Goal: Task Accomplishment & Management: Manage account settings

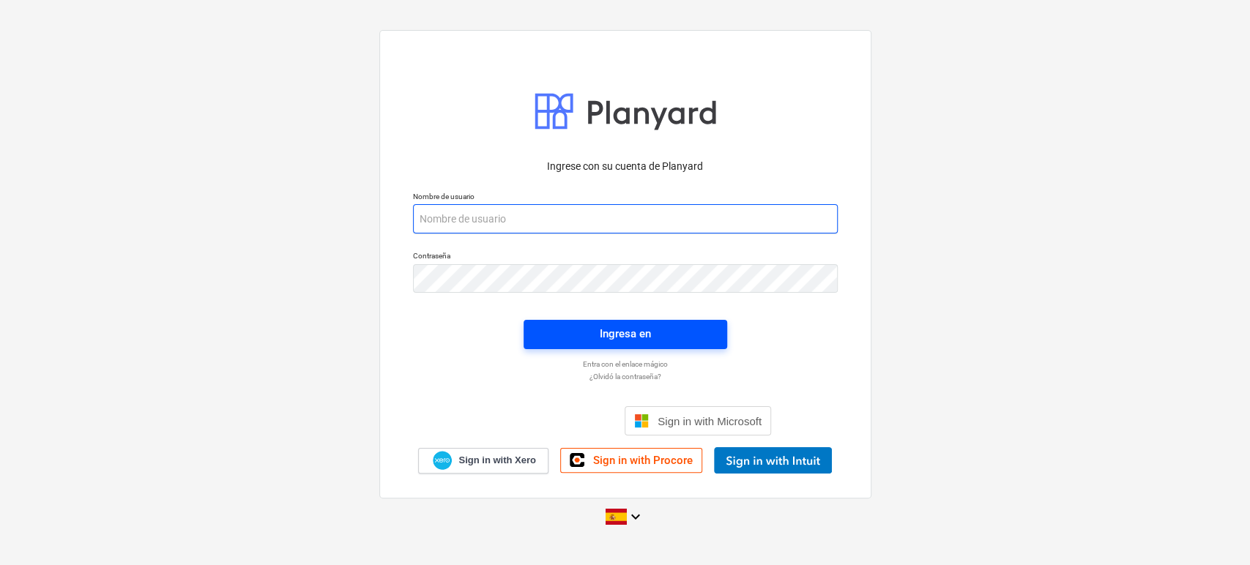
type input "jchoy+zahina@aricsa.net"
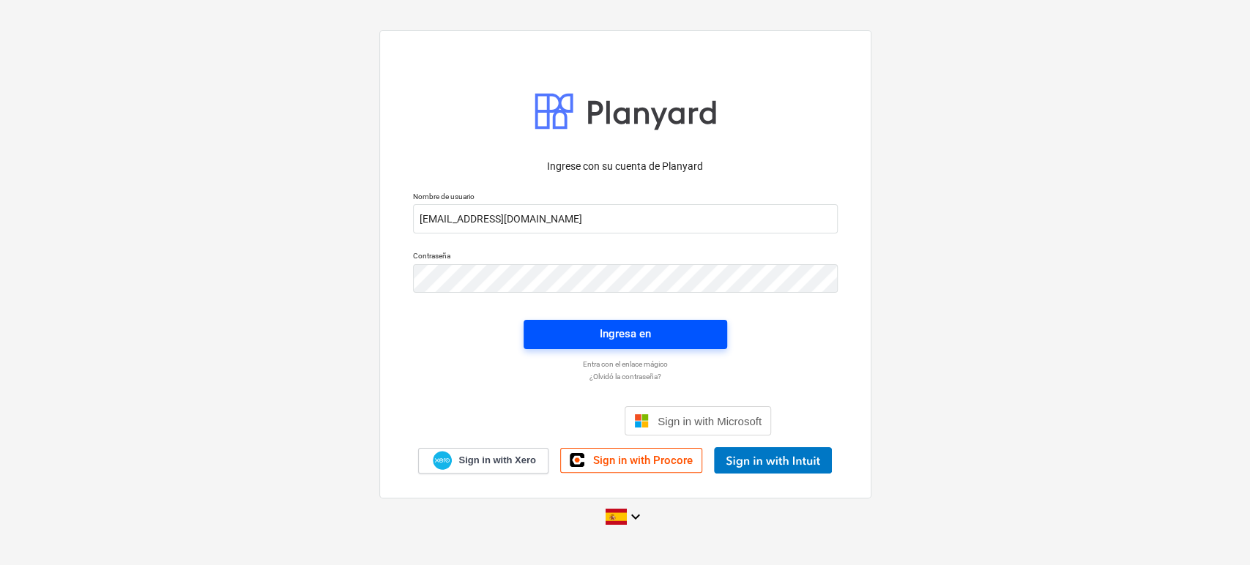
click at [613, 335] on div "Ingresa en" at bounding box center [625, 333] width 51 height 19
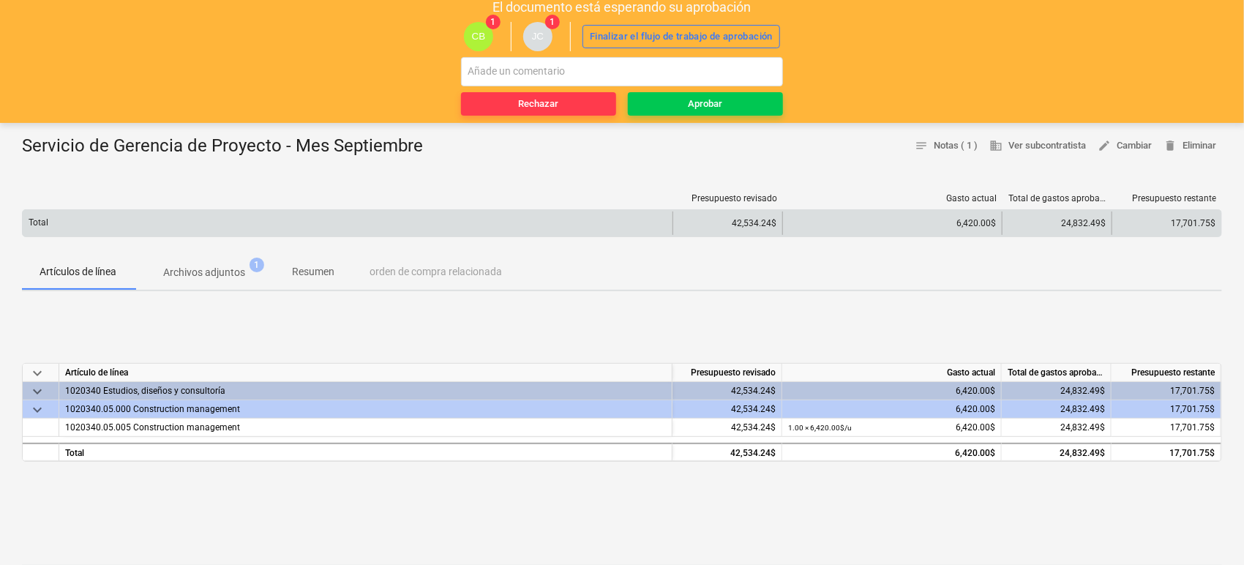
scroll to position [81, 0]
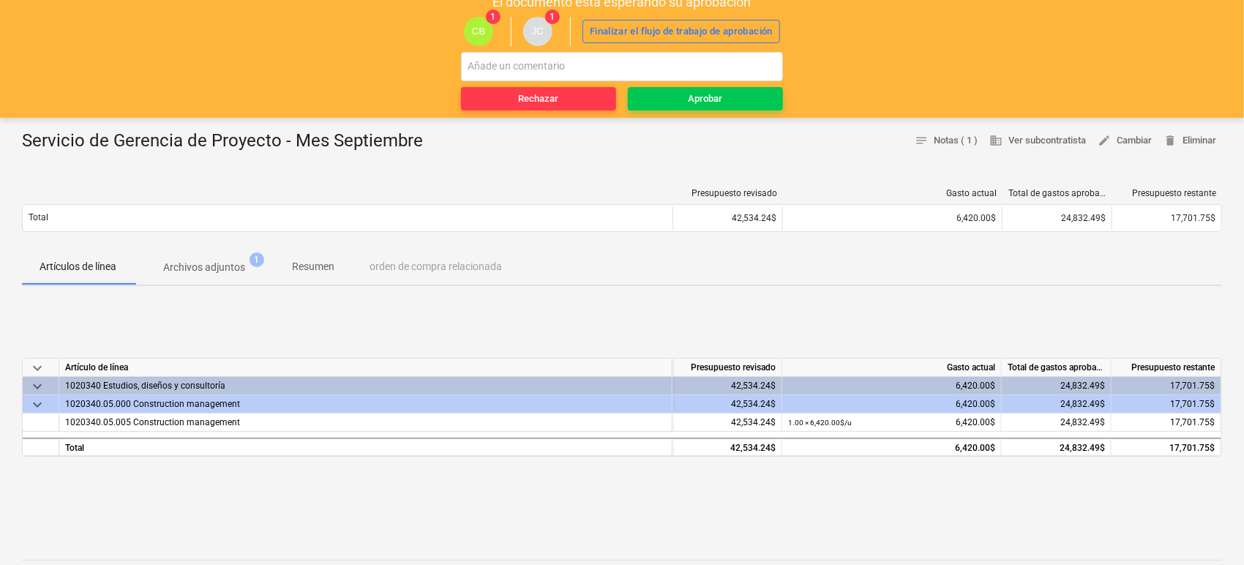
click at [201, 264] on p "Archivos adjuntos" at bounding box center [204, 267] width 82 height 15
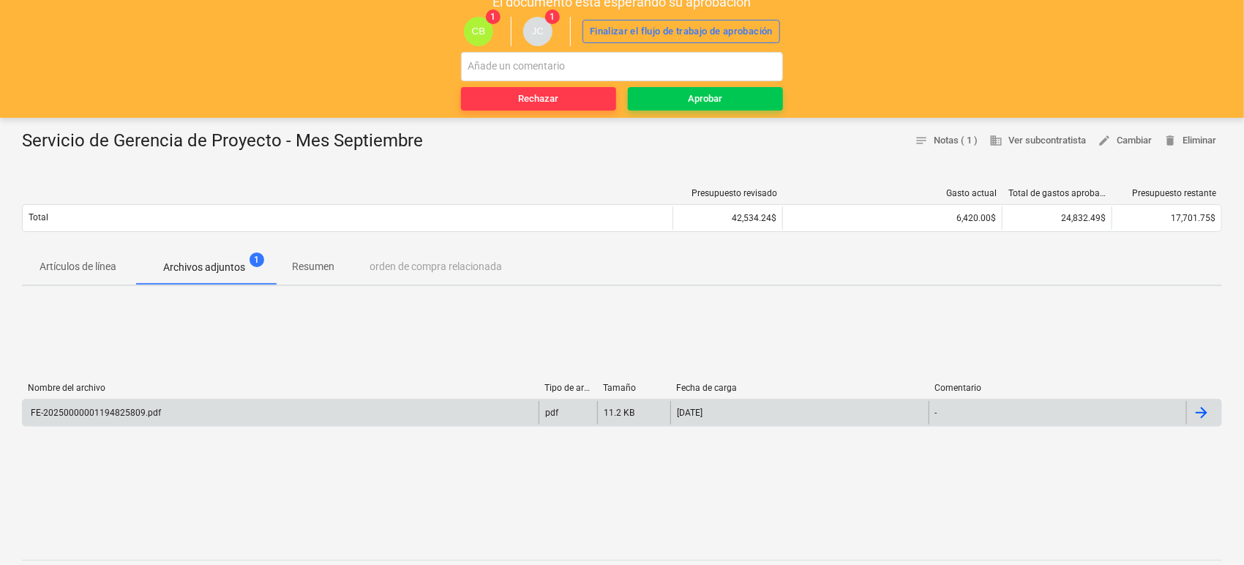
click at [86, 411] on div "FE-20250000001194825809.pdf" at bounding box center [95, 413] width 132 height 10
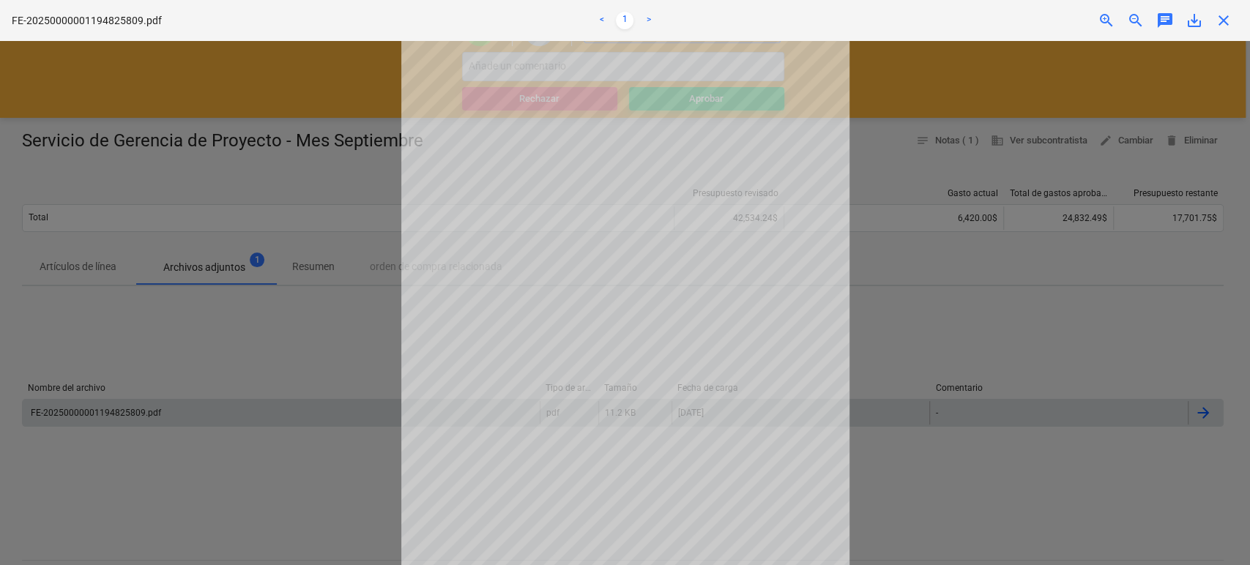
click at [955, 421] on div at bounding box center [625, 303] width 1250 height 524
click at [1032, 475] on div at bounding box center [625, 303] width 1250 height 524
click at [220, 92] on div at bounding box center [625, 303] width 1250 height 524
click at [1229, 18] on span "close" at bounding box center [1223, 21] width 18 height 18
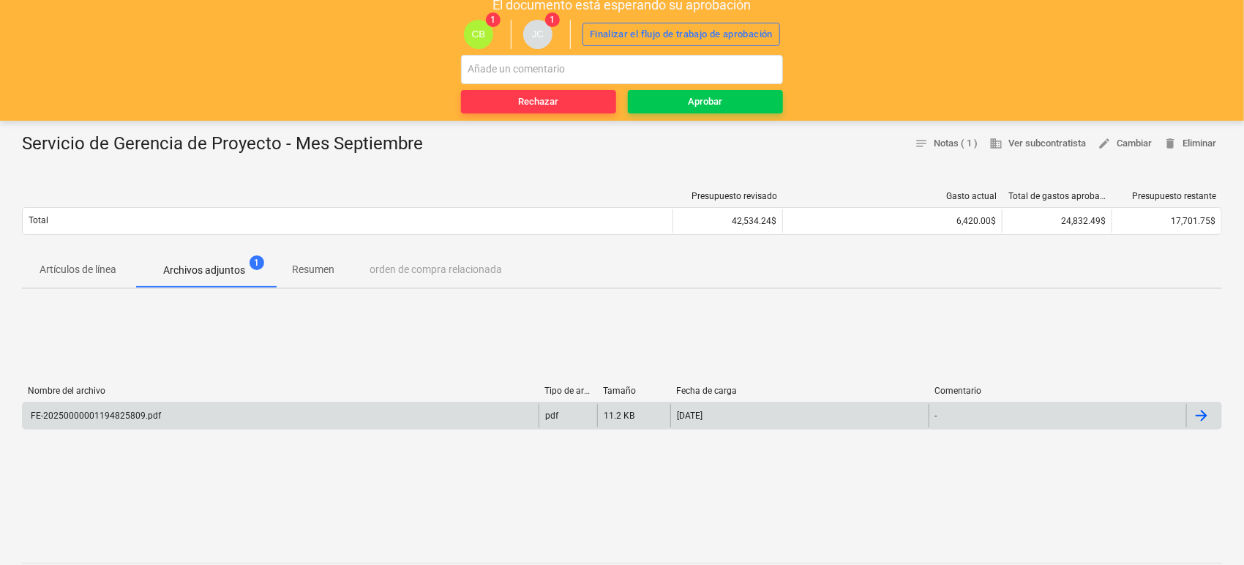
scroll to position [81, 0]
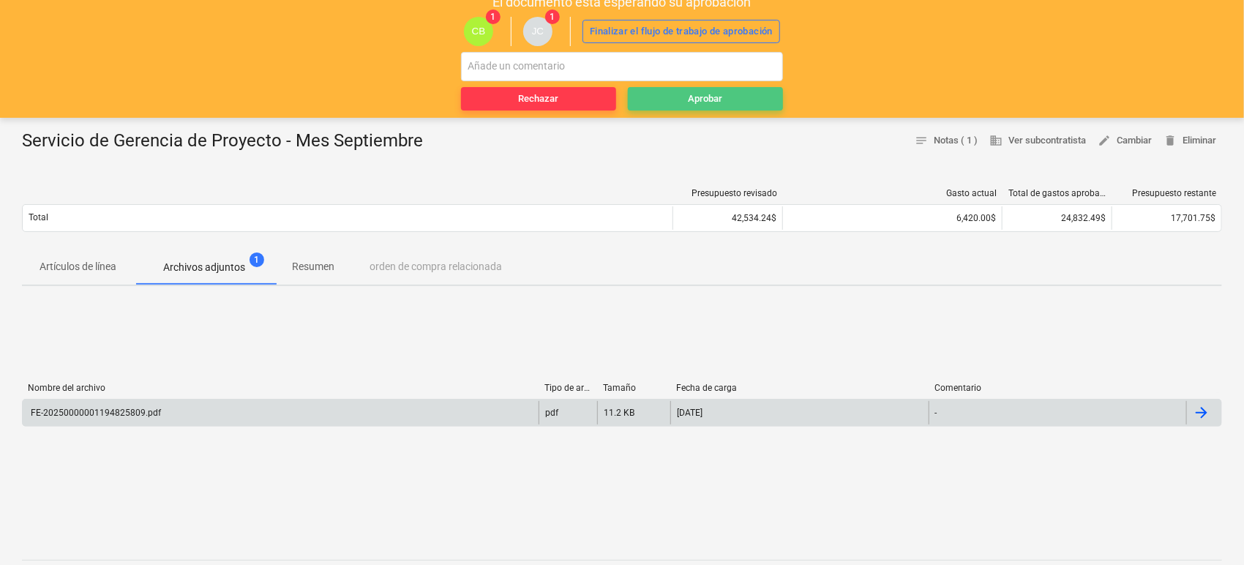
click at [682, 98] on span "Aprobar" at bounding box center [705, 99] width 143 height 17
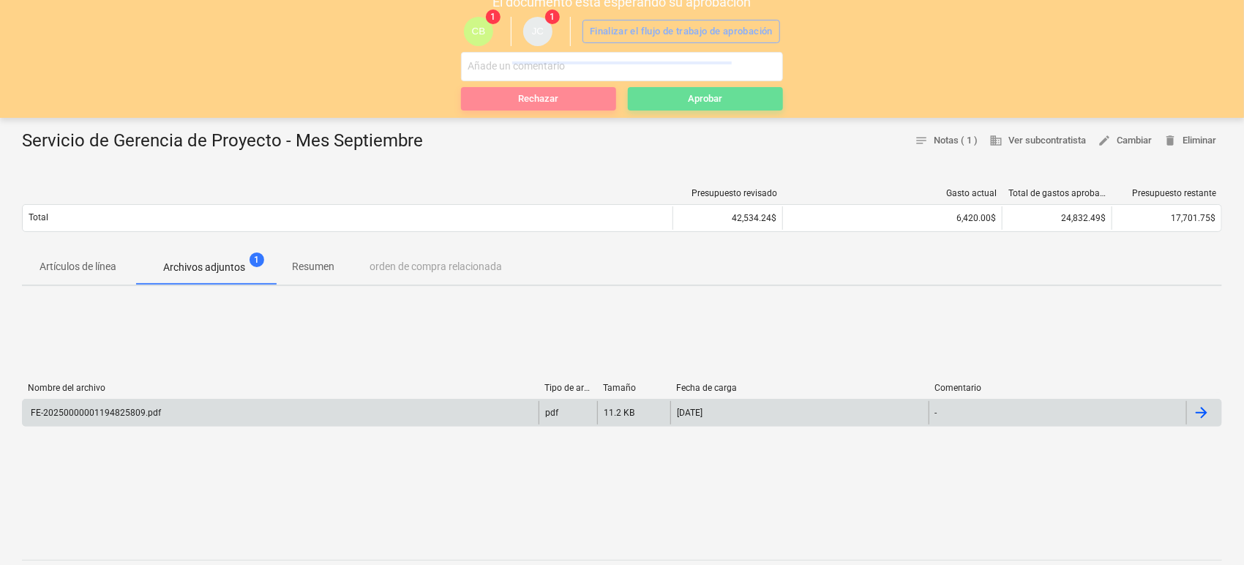
scroll to position [0, 0]
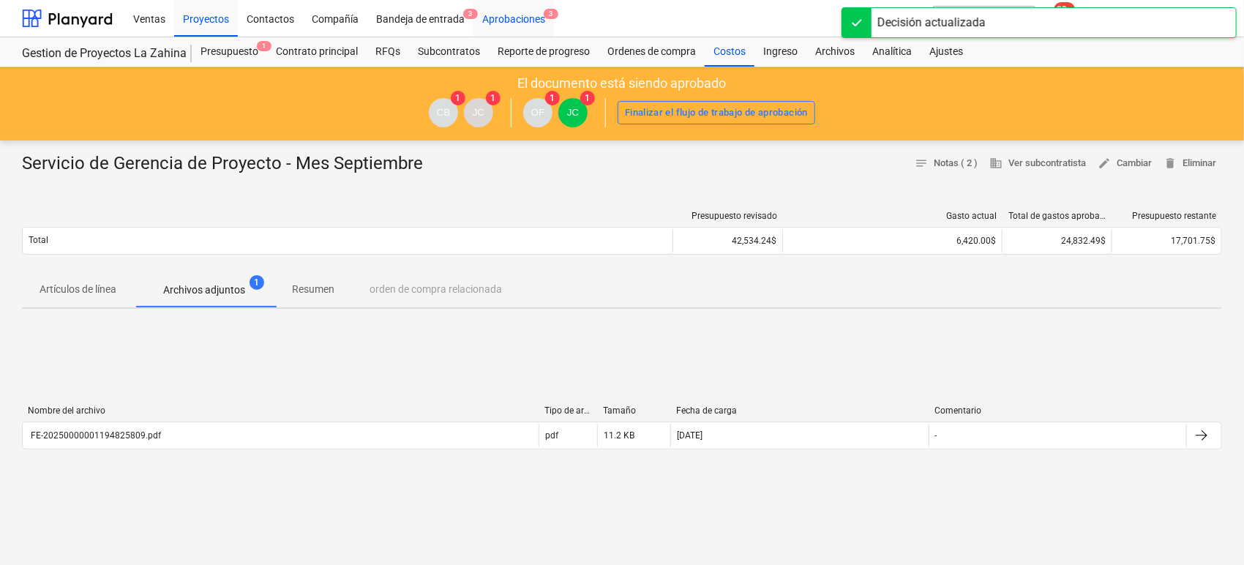
click at [520, 22] on div "Aprobaciones 3" at bounding box center [514, 17] width 81 height 37
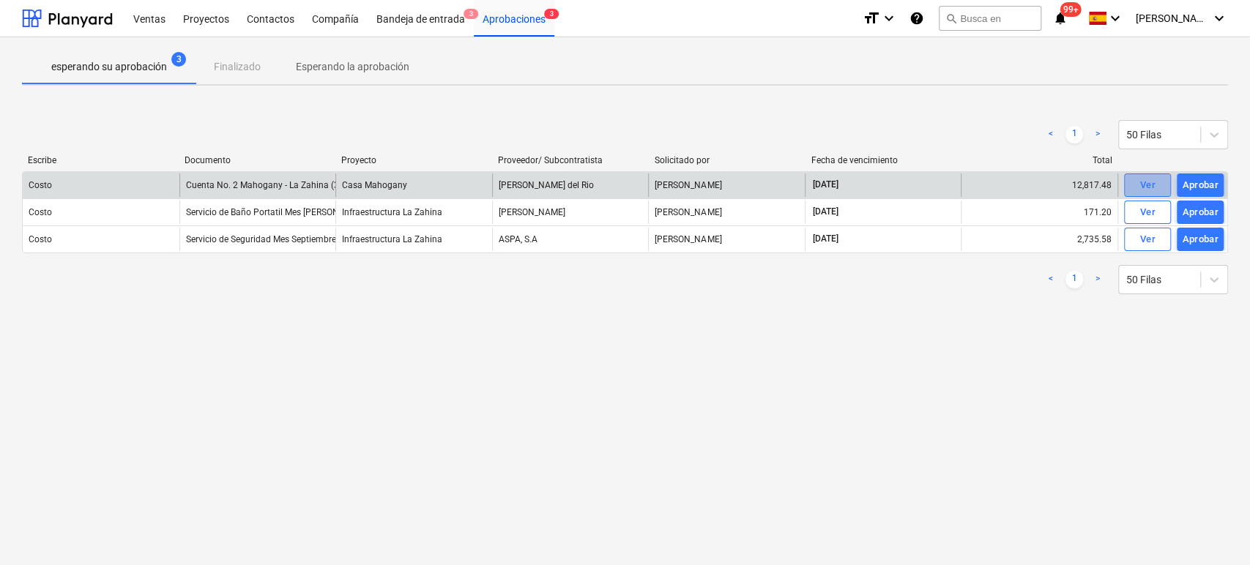
click at [1154, 182] on span "Ver" at bounding box center [1147, 185] width 32 height 17
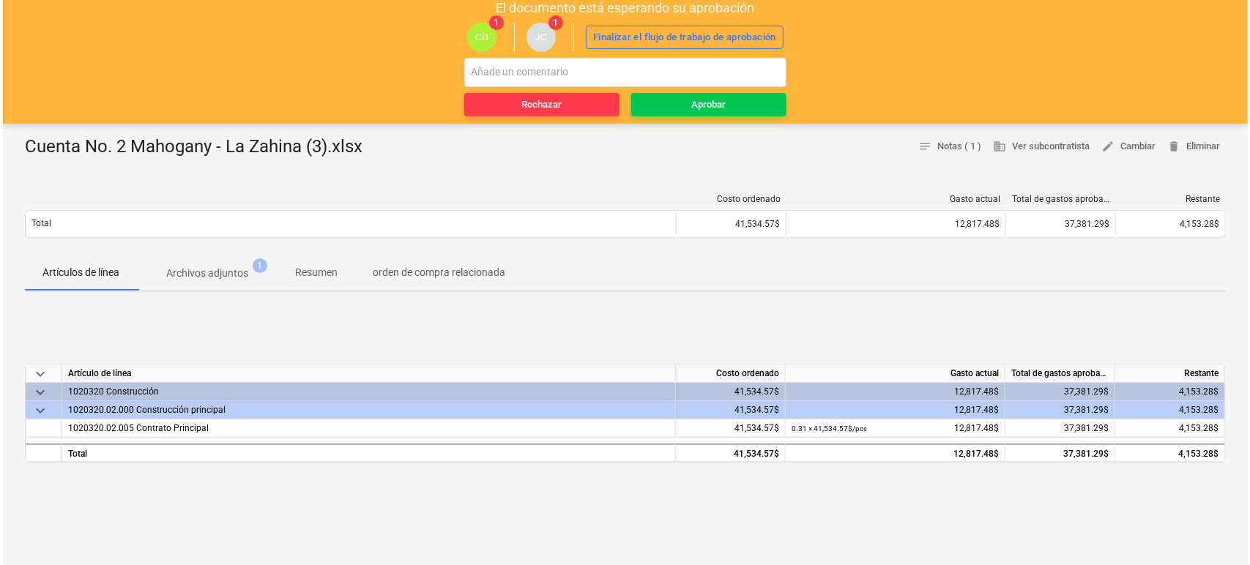
scroll to position [81, 0]
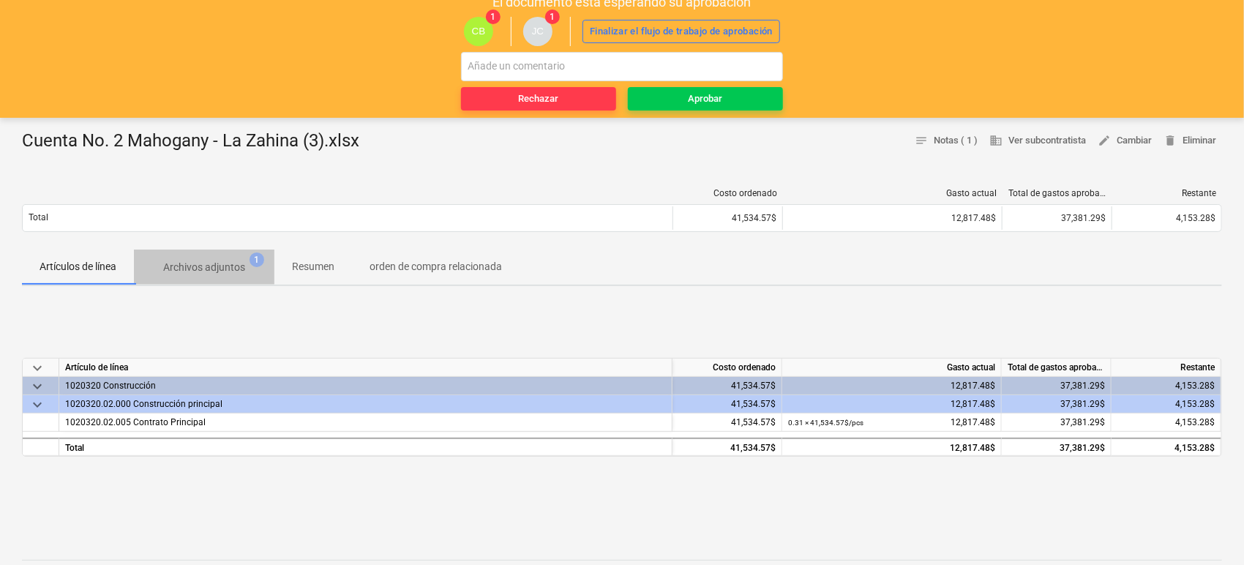
click at [206, 268] on p "Archivos adjuntos" at bounding box center [204, 267] width 82 height 15
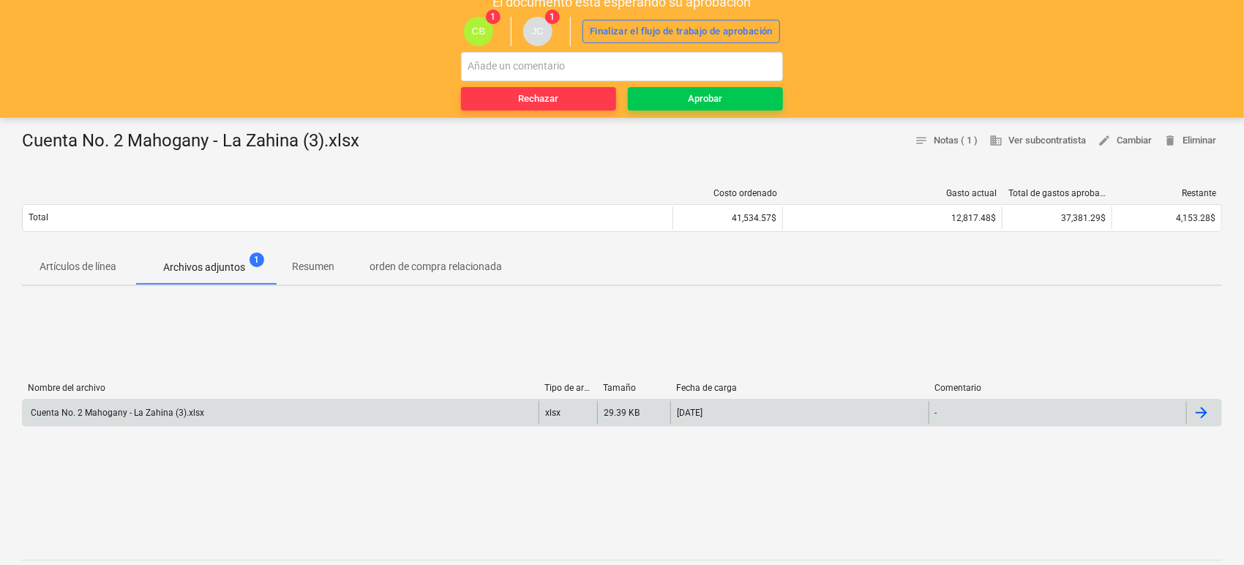
click at [119, 413] on div "Cuenta No. 2 Mahogany - La Zahina (3).xlsx" at bounding box center [117, 413] width 176 height 10
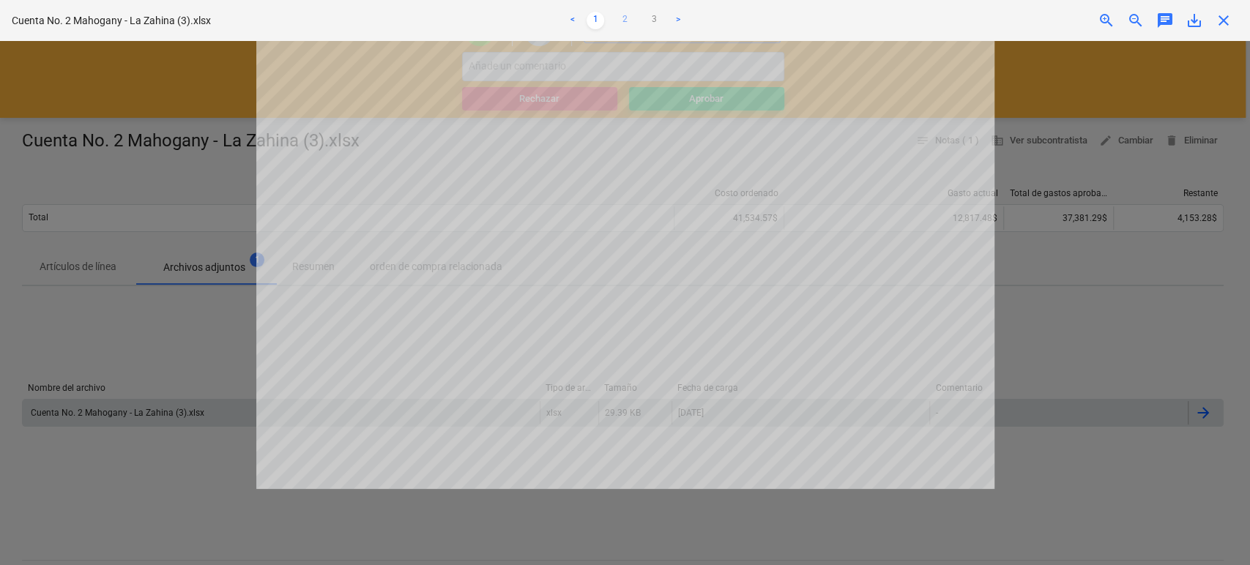
click at [630, 22] on link "2" at bounding box center [625, 21] width 18 height 18
click at [653, 20] on link "3" at bounding box center [654, 21] width 18 height 18
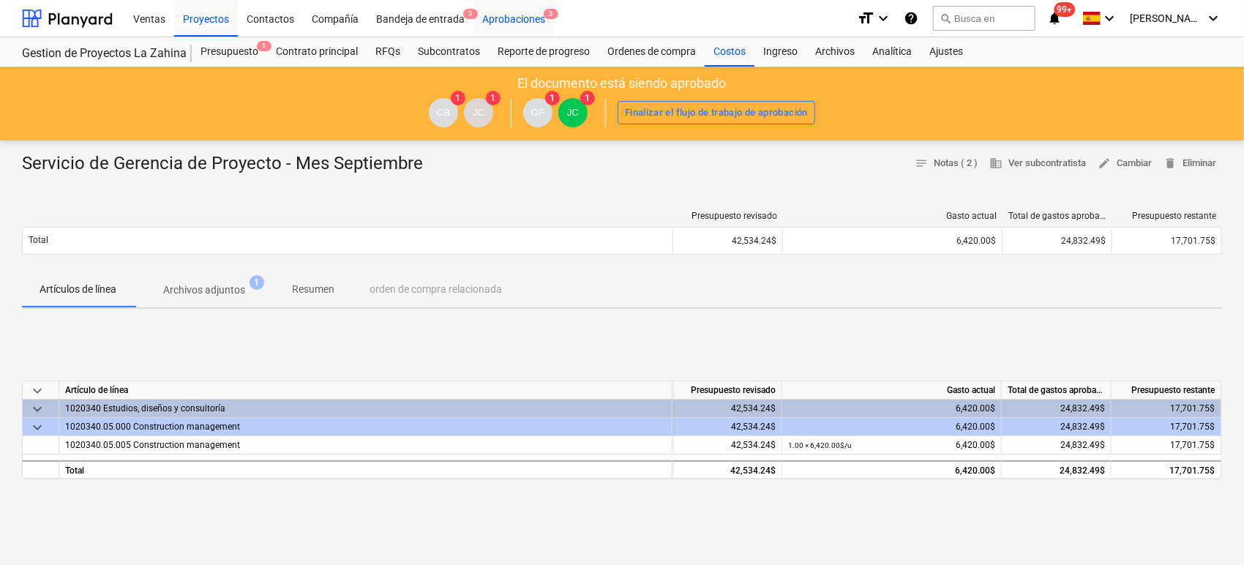
click at [515, 16] on div "Aprobaciones 3" at bounding box center [514, 17] width 81 height 37
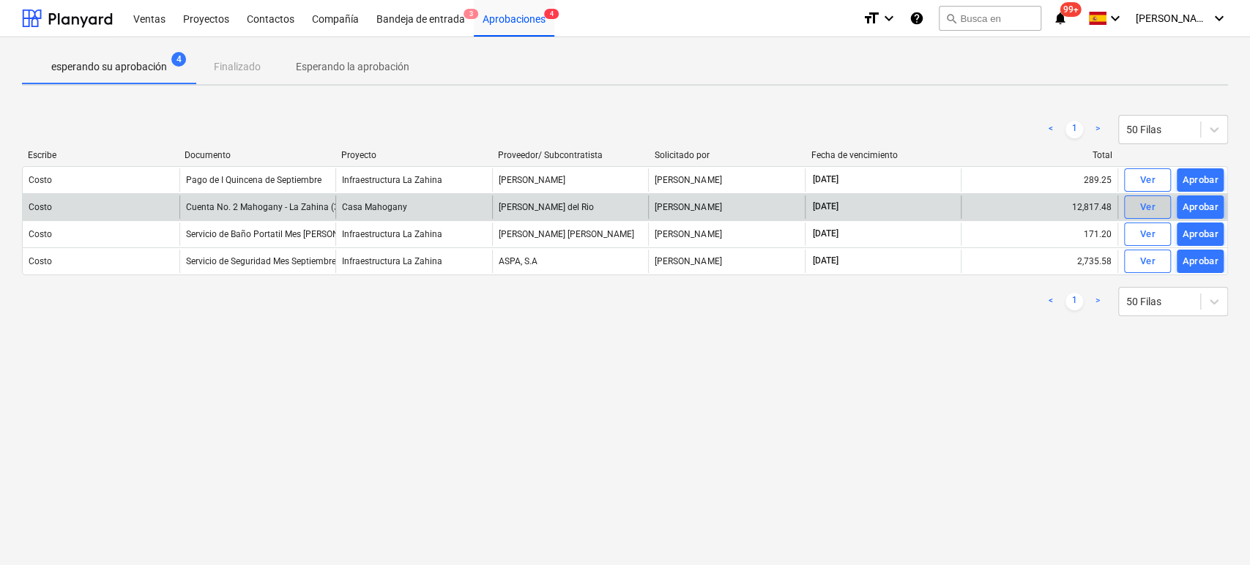
click at [1135, 206] on span "Ver" at bounding box center [1147, 207] width 32 height 17
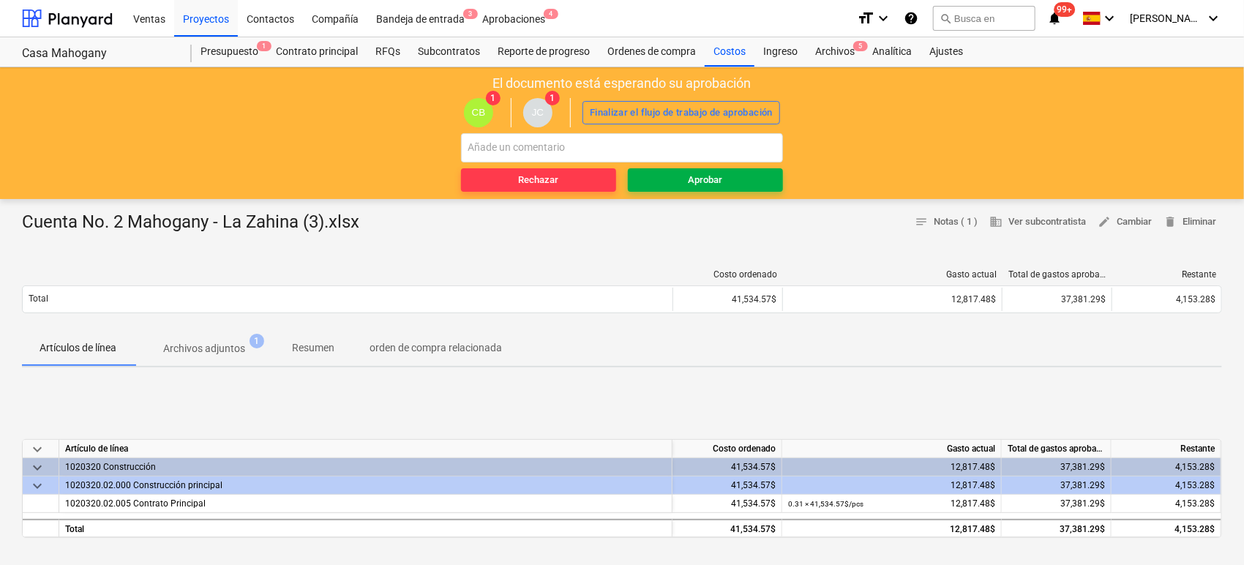
click at [693, 181] on div "Aprobar" at bounding box center [706, 180] width 34 height 17
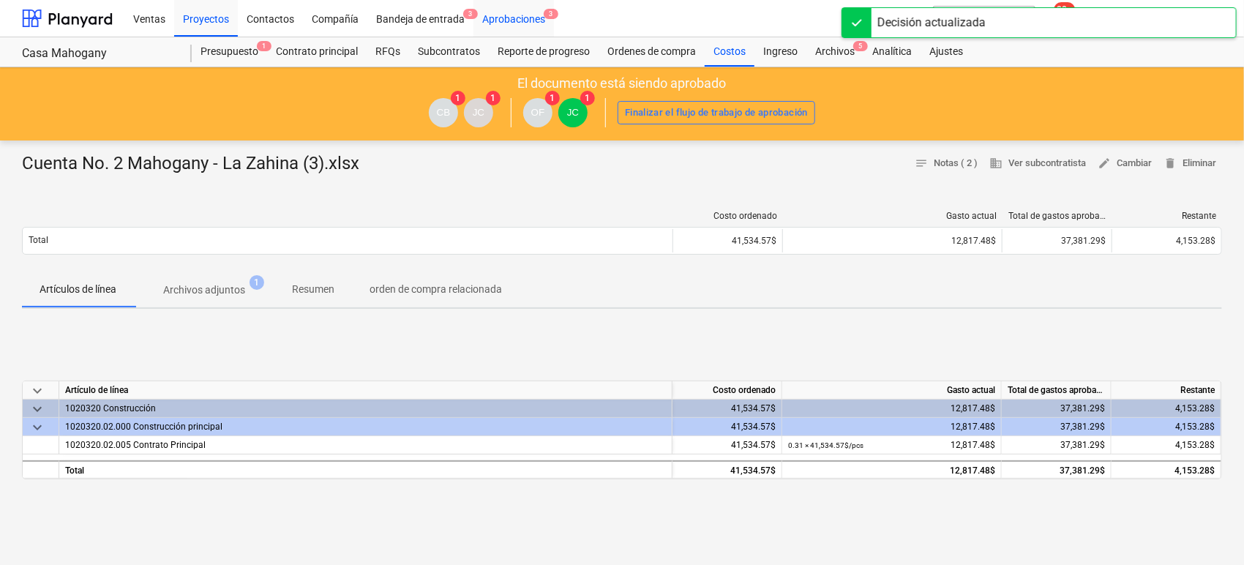
click at [510, 21] on div "Aprobaciones 3" at bounding box center [514, 17] width 81 height 37
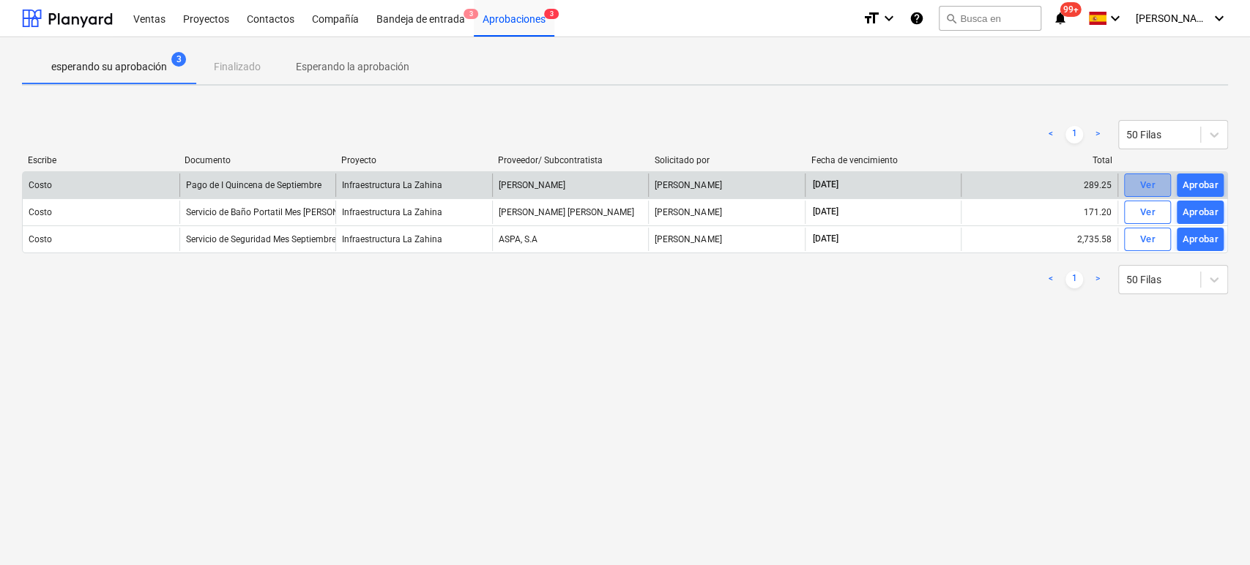
click at [1140, 179] on div "Ver" at bounding box center [1146, 185] width 15 height 17
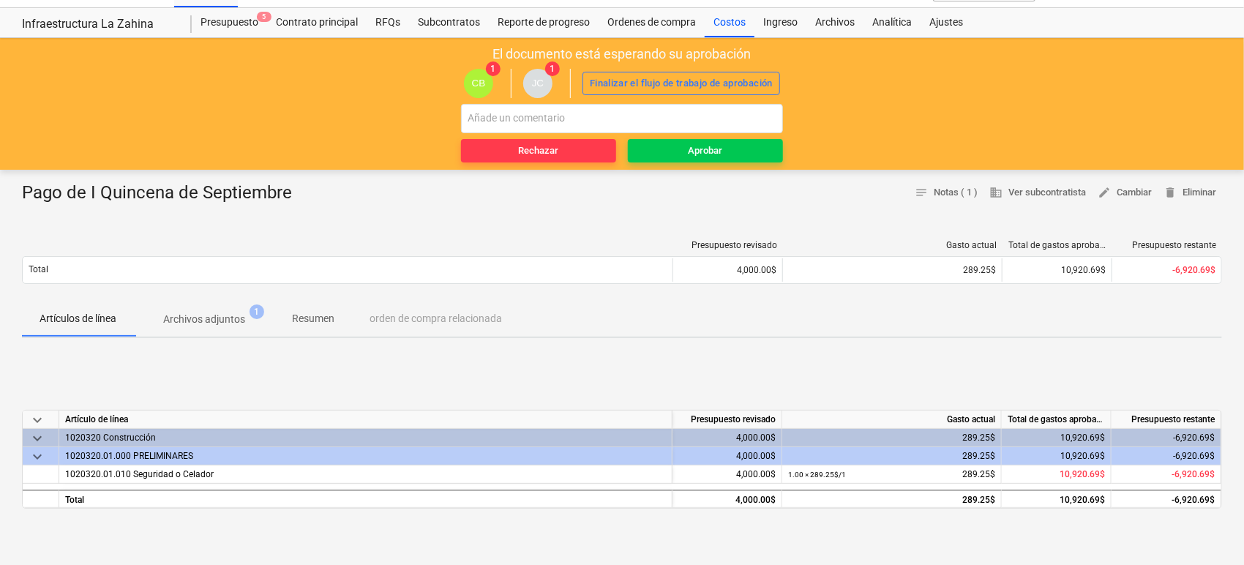
scroll to position [81, 0]
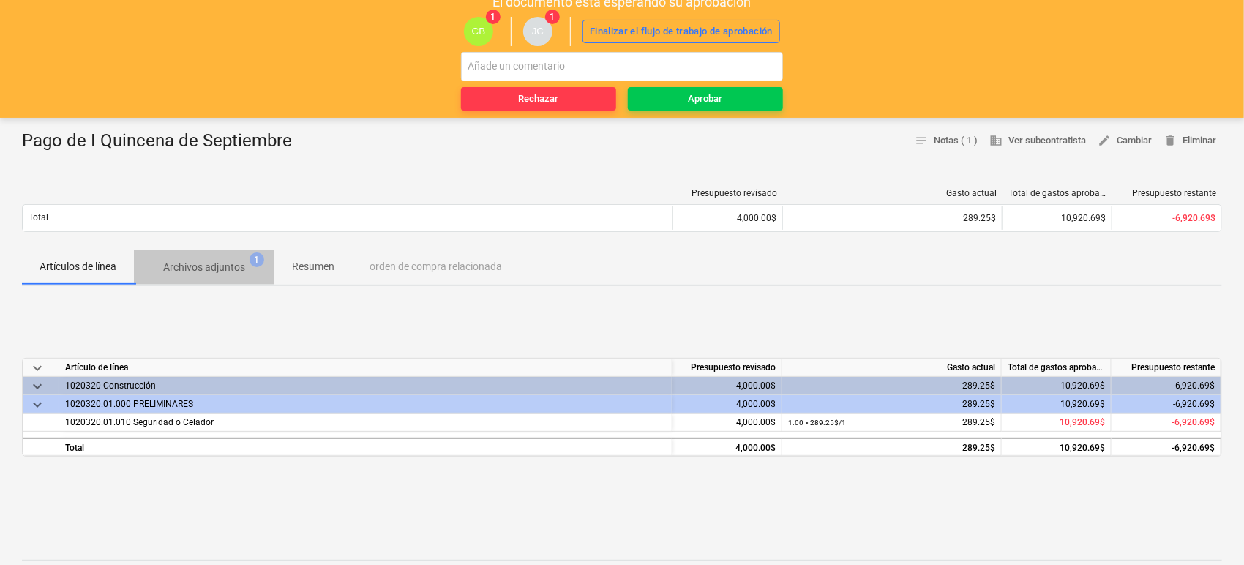
click at [213, 269] on p "Archivos adjuntos" at bounding box center [204, 267] width 82 height 15
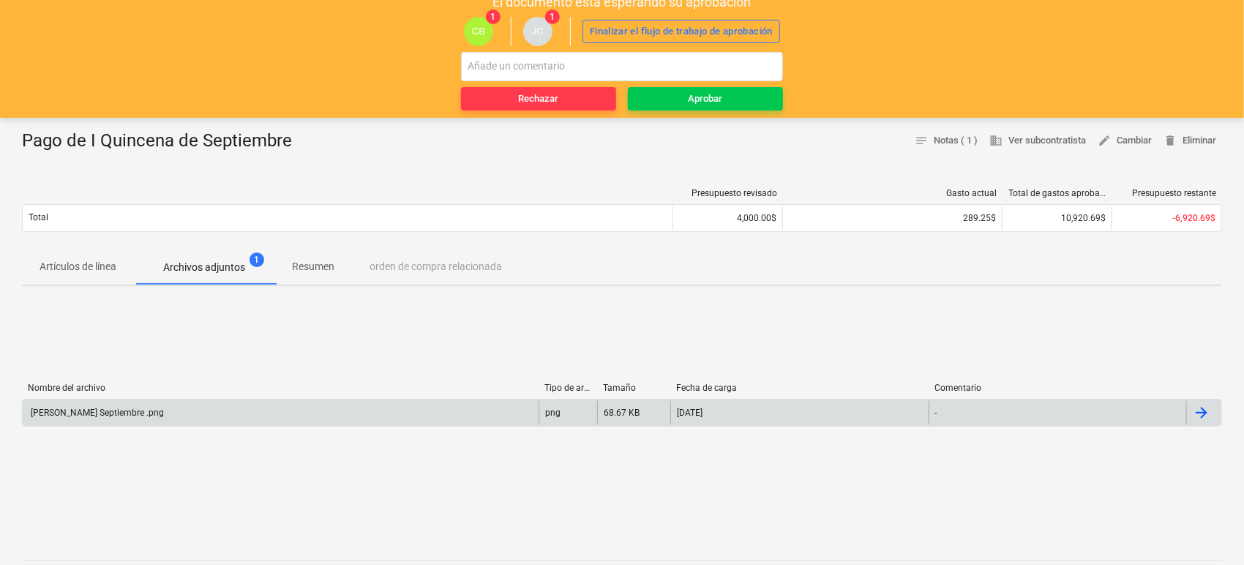
click at [142, 415] on div "[PERSON_NAME] Septiembre .png" at bounding box center [96, 413] width 135 height 10
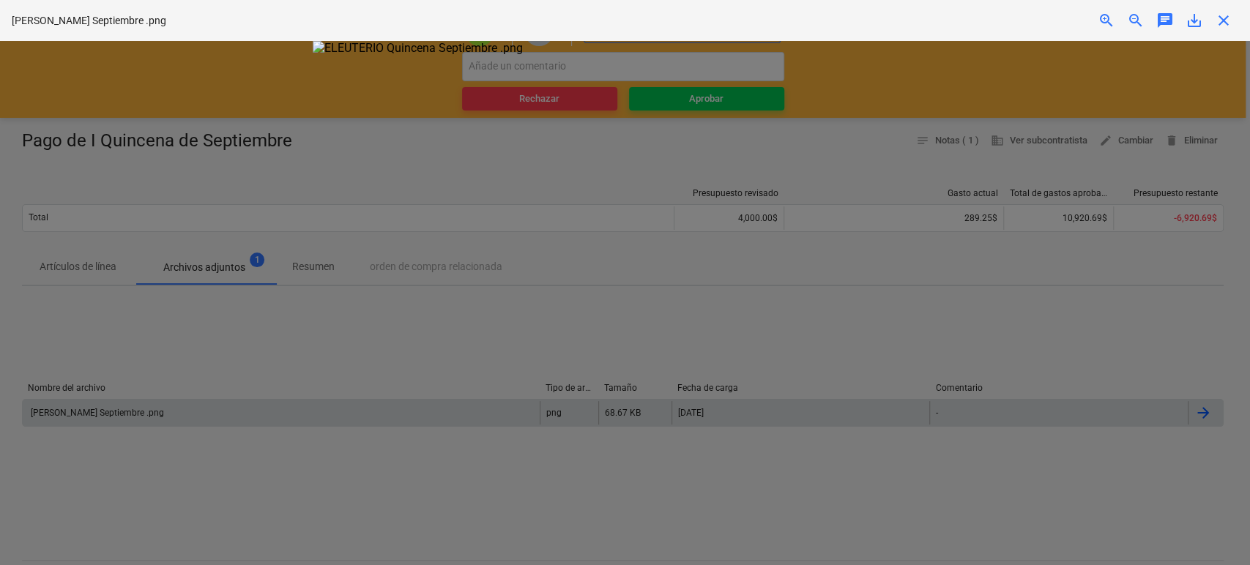
click at [1054, 391] on div at bounding box center [625, 303] width 1250 height 524
click at [223, 83] on div at bounding box center [625, 303] width 1250 height 524
click at [1106, 470] on div at bounding box center [625, 303] width 1250 height 524
drag, startPoint x: 1053, startPoint y: 78, endPoint x: 1170, endPoint y: 45, distance: 121.5
click at [1054, 77] on div at bounding box center [625, 303] width 1250 height 524
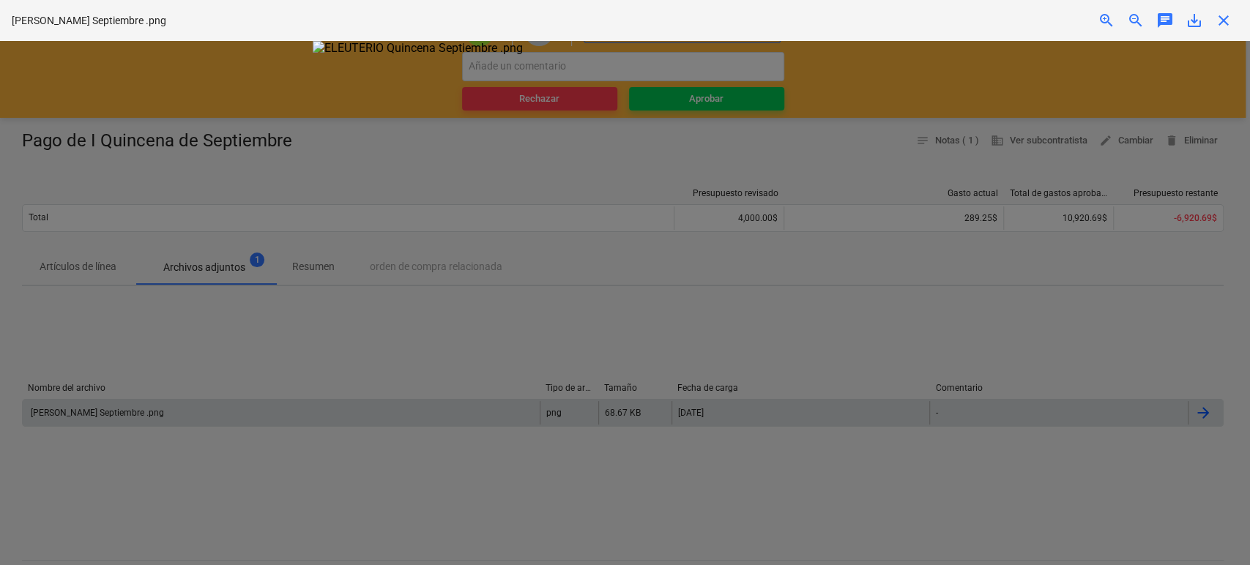
click at [1216, 20] on span "close" at bounding box center [1223, 21] width 18 height 18
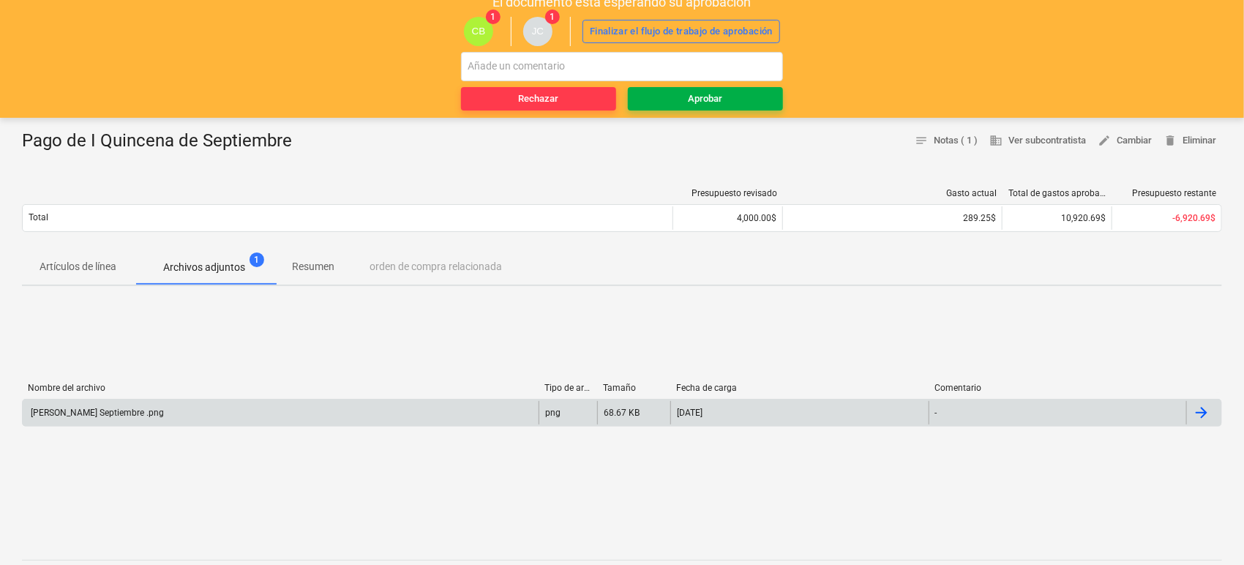
click at [725, 101] on span "Aprobar" at bounding box center [705, 99] width 143 height 17
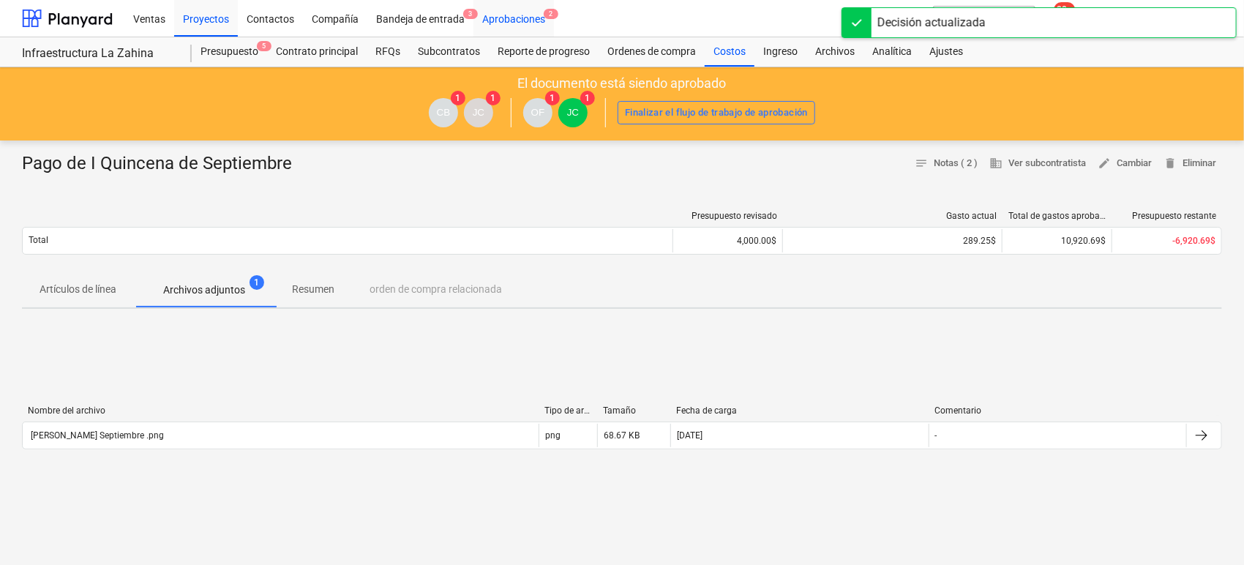
click at [496, 15] on div "Aprobaciones 2" at bounding box center [514, 17] width 81 height 37
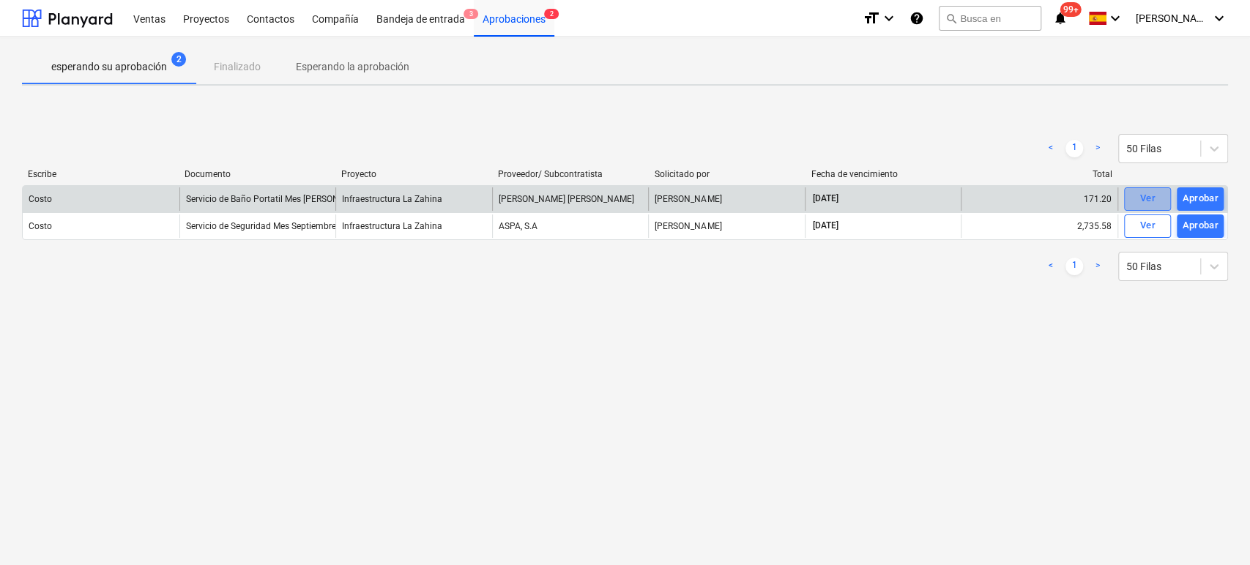
click at [1156, 195] on span "Ver" at bounding box center [1147, 198] width 32 height 17
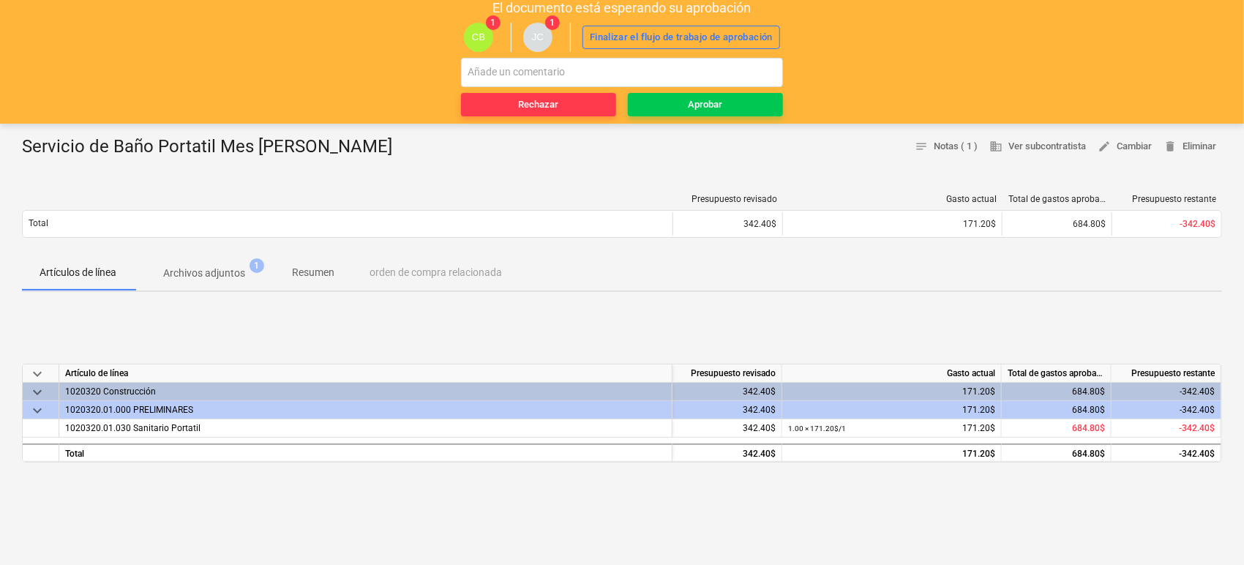
scroll to position [81, 0]
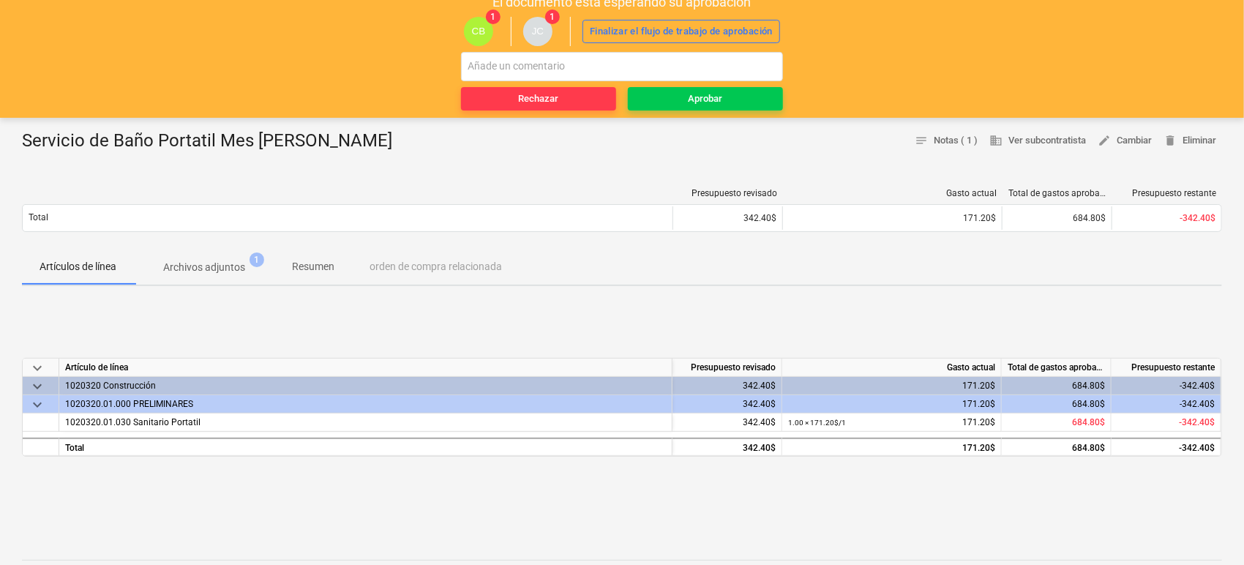
click at [229, 268] on p "Archivos adjuntos" at bounding box center [204, 267] width 82 height 15
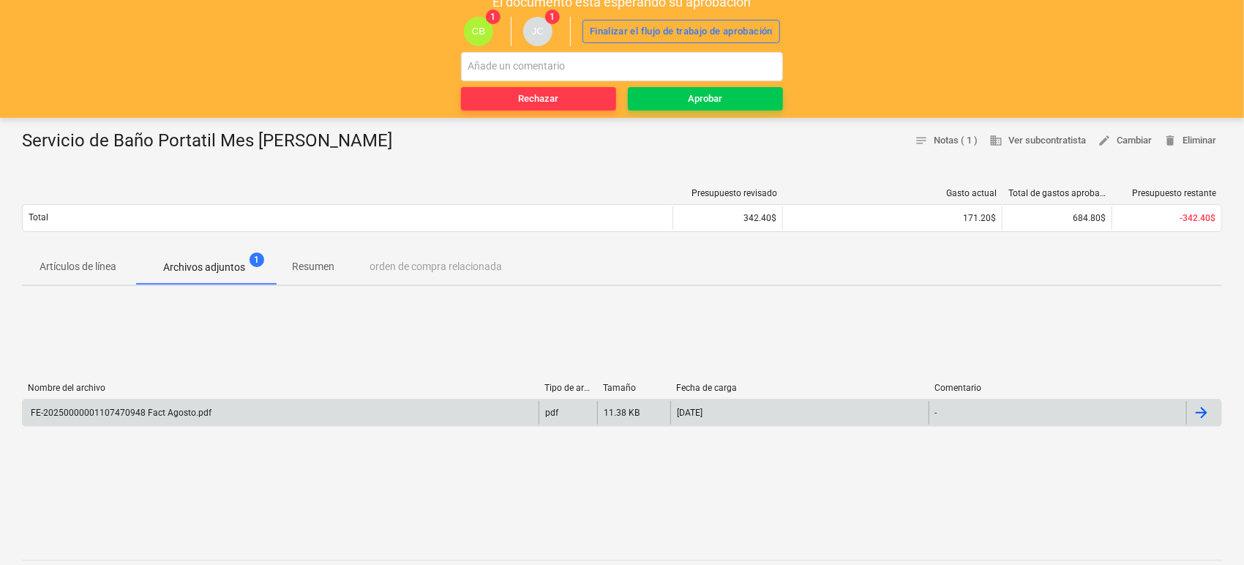
click at [184, 403] on div "FE-20250000001107470948 Fact Agosto.pdf" at bounding box center [281, 412] width 516 height 23
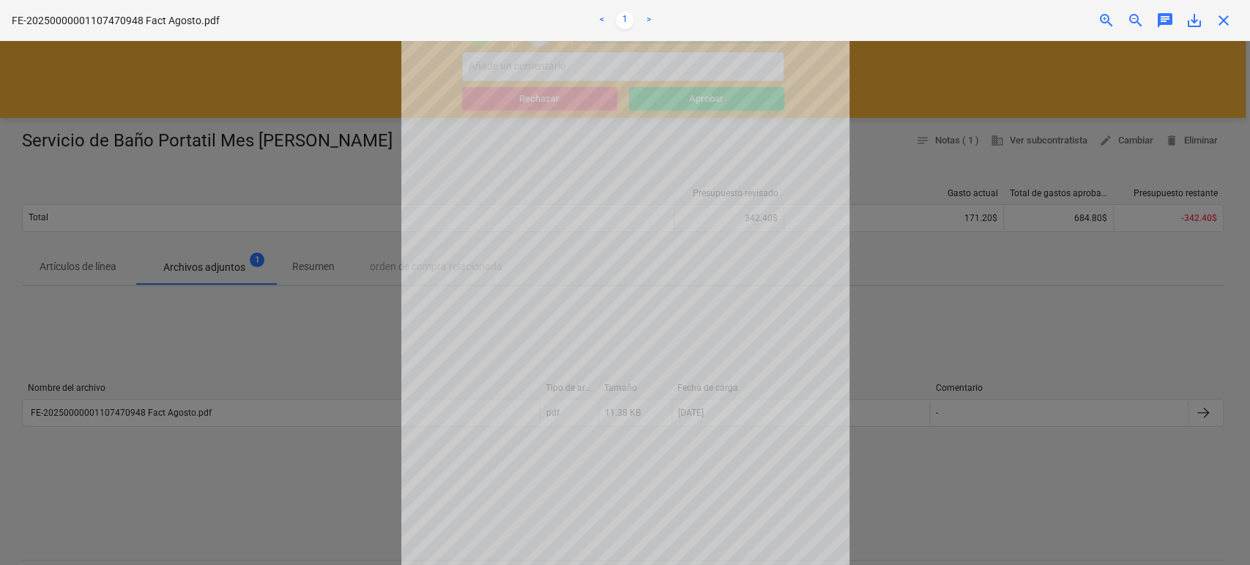
click at [1222, 16] on span "close" at bounding box center [1223, 21] width 18 height 18
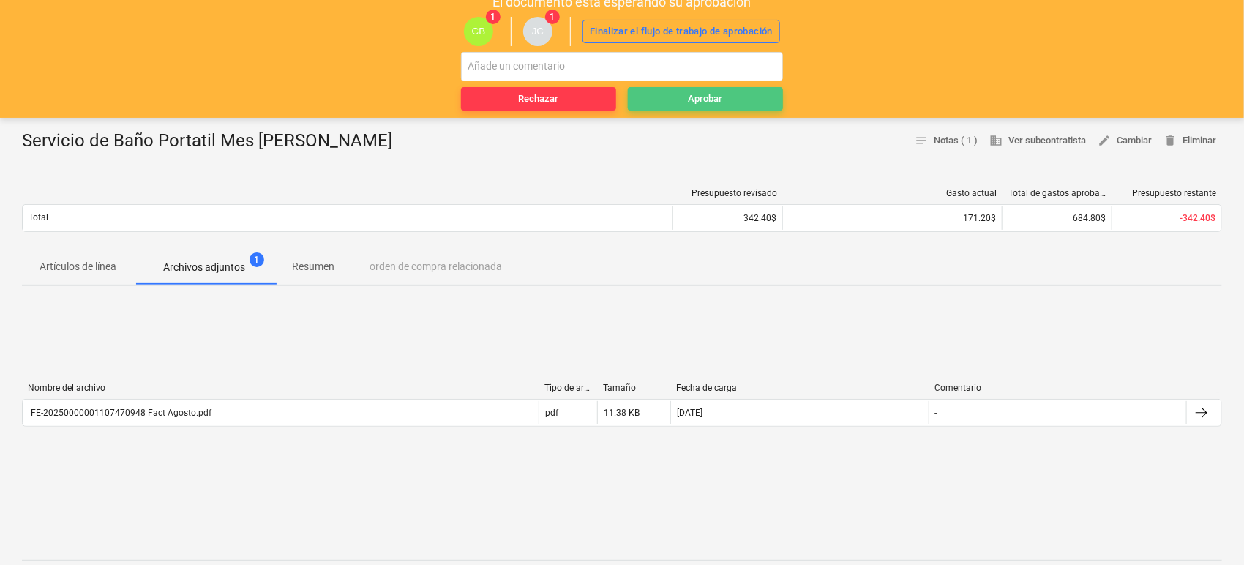
click at [693, 97] on div "Aprobar" at bounding box center [706, 99] width 34 height 17
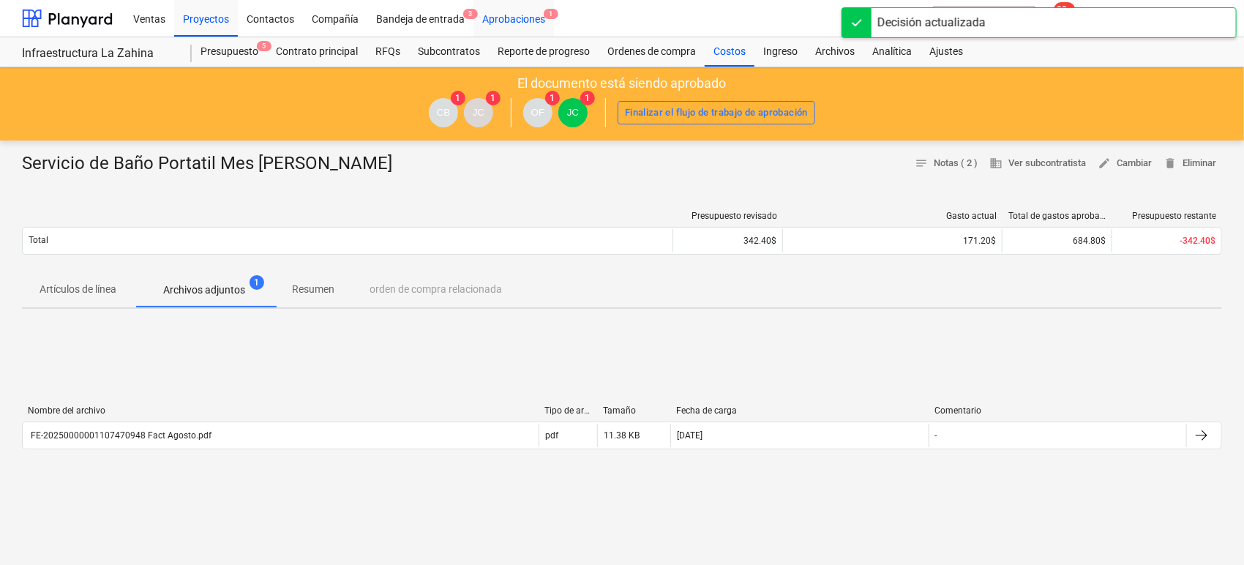
click at [507, 18] on div "Aprobaciones 1" at bounding box center [514, 17] width 81 height 37
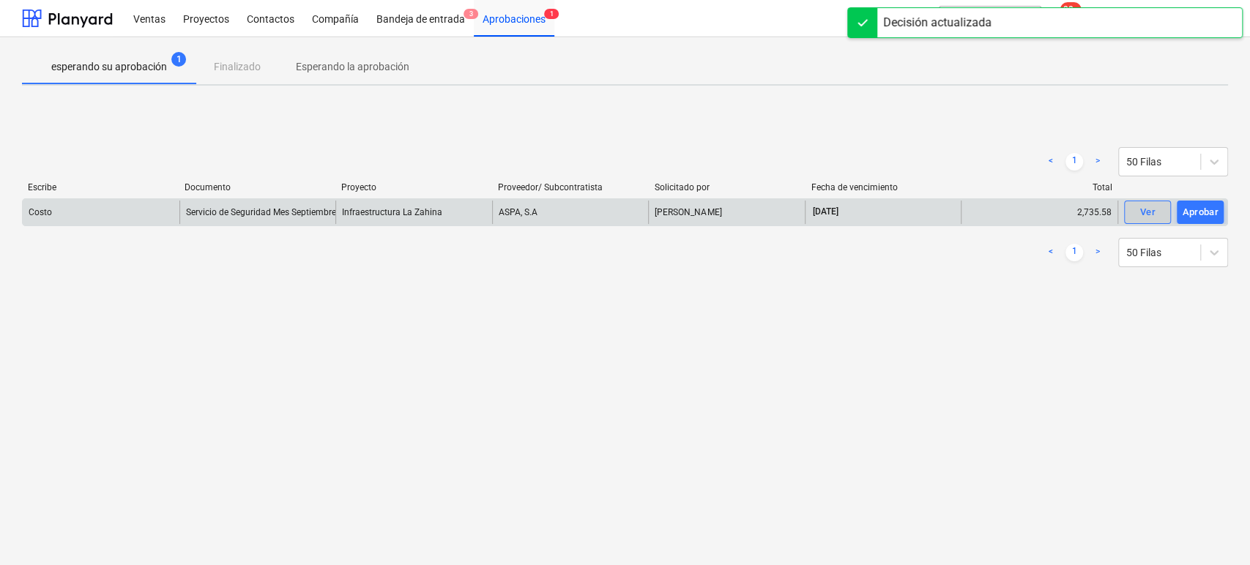
click at [1146, 214] on div "Ver" at bounding box center [1146, 212] width 15 height 17
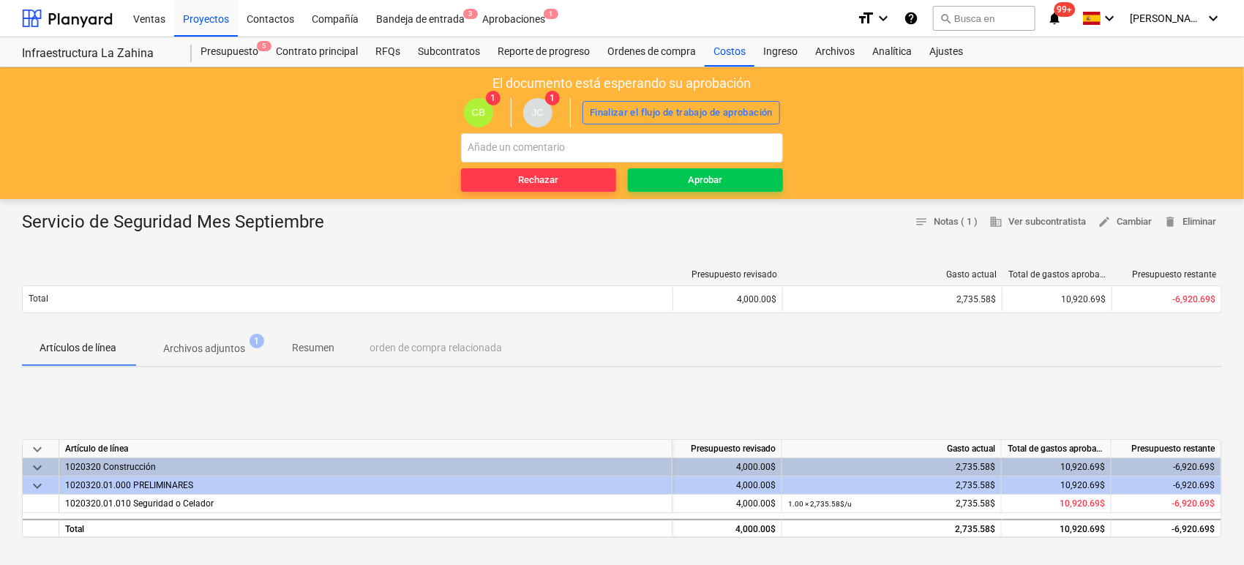
click at [222, 348] on p "Archivos adjuntos" at bounding box center [204, 348] width 82 height 15
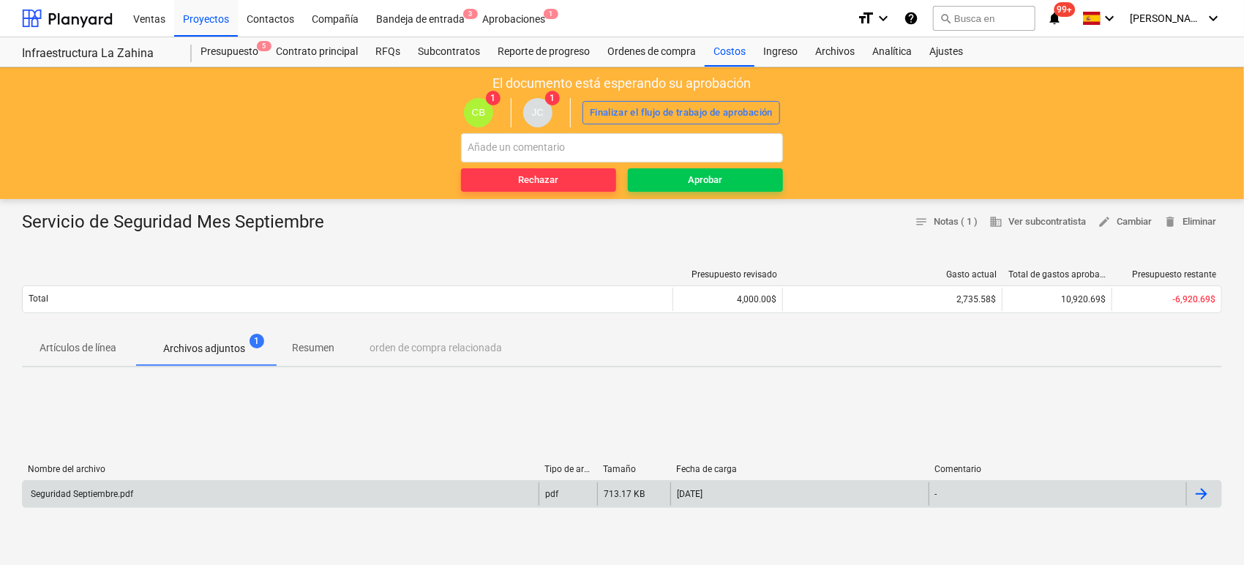
click at [115, 490] on div "Seguridad Septiembre.pdf" at bounding box center [81, 494] width 105 height 10
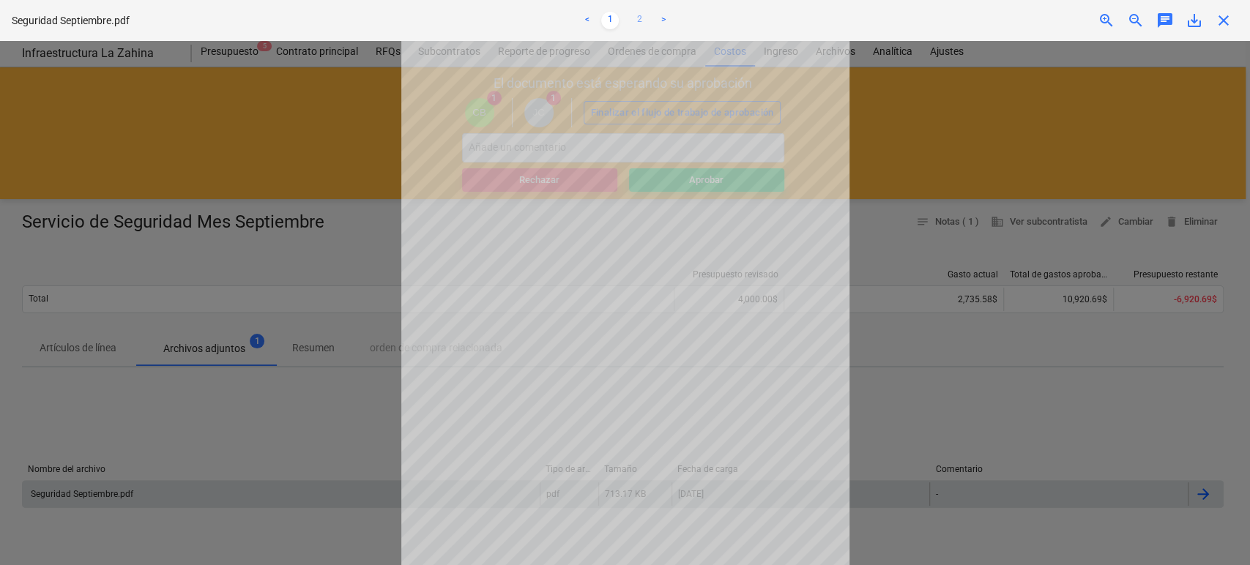
click at [637, 21] on link "2" at bounding box center [639, 21] width 18 height 18
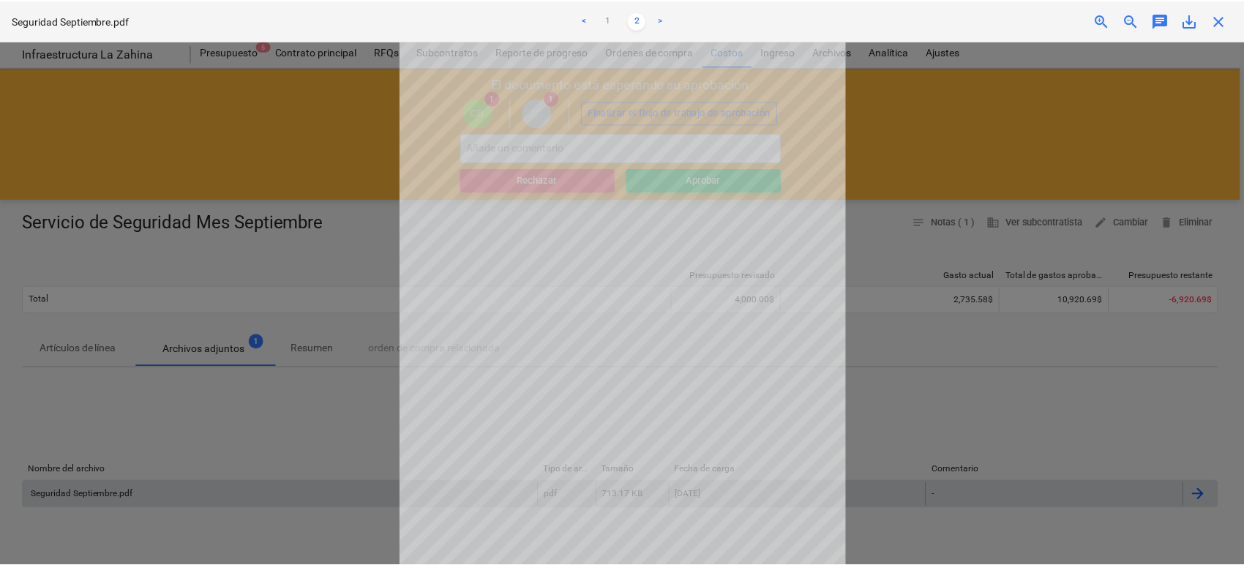
scroll to position [59, 0]
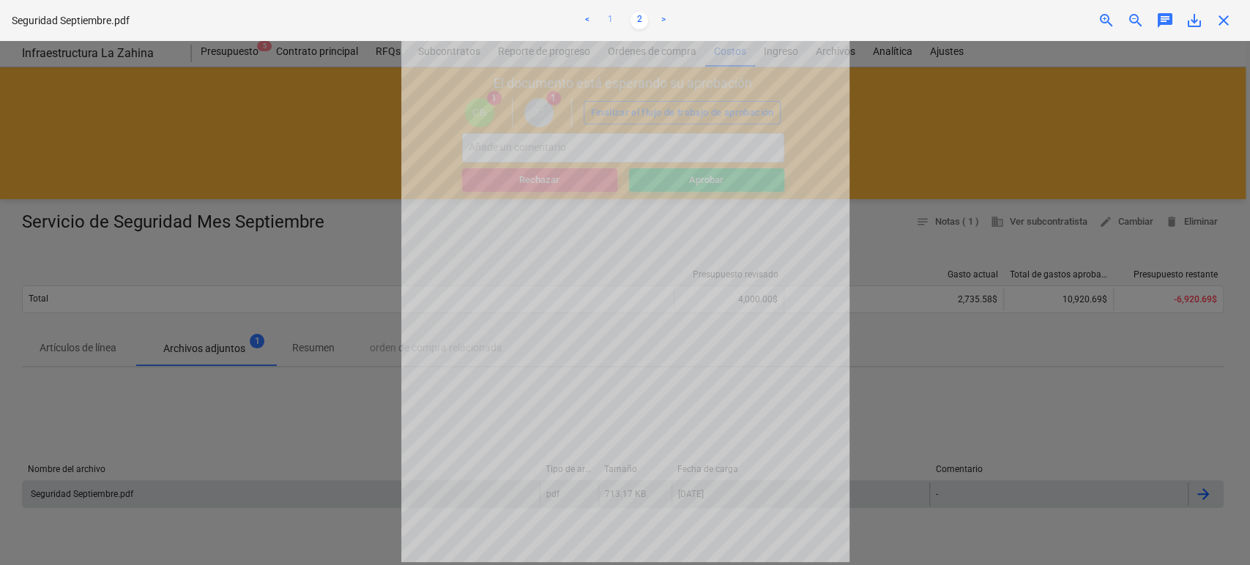
click at [609, 20] on link "1" at bounding box center [610, 21] width 18 height 18
click at [325, 105] on div at bounding box center [625, 303] width 1250 height 524
click at [1217, 21] on span "close" at bounding box center [1223, 21] width 18 height 18
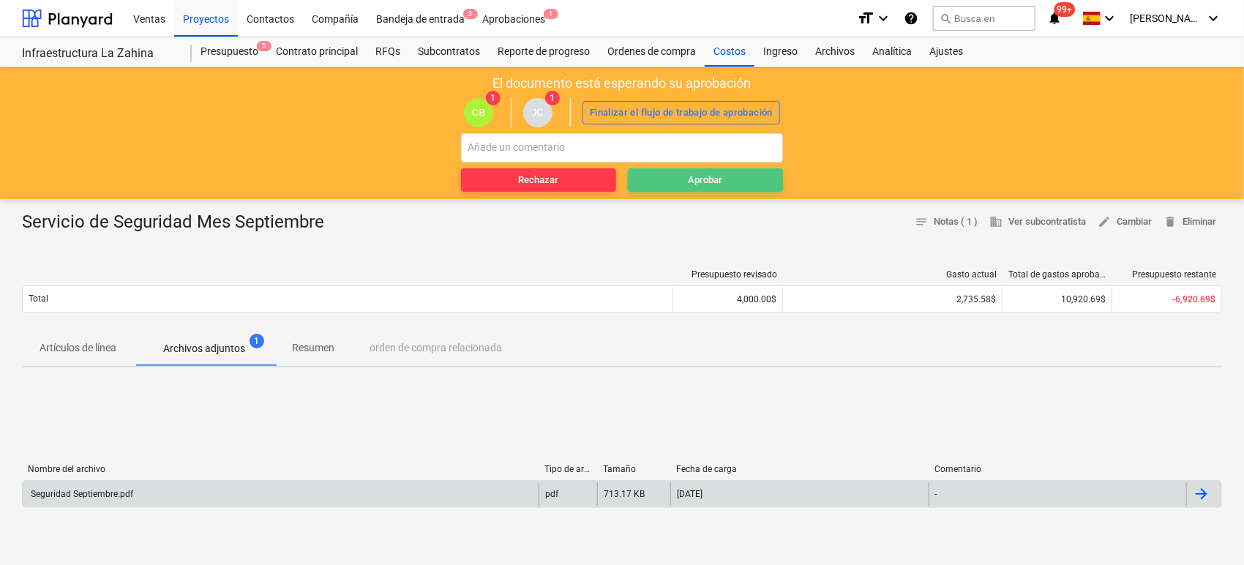
click at [750, 180] on span "Aprobar" at bounding box center [705, 180] width 143 height 17
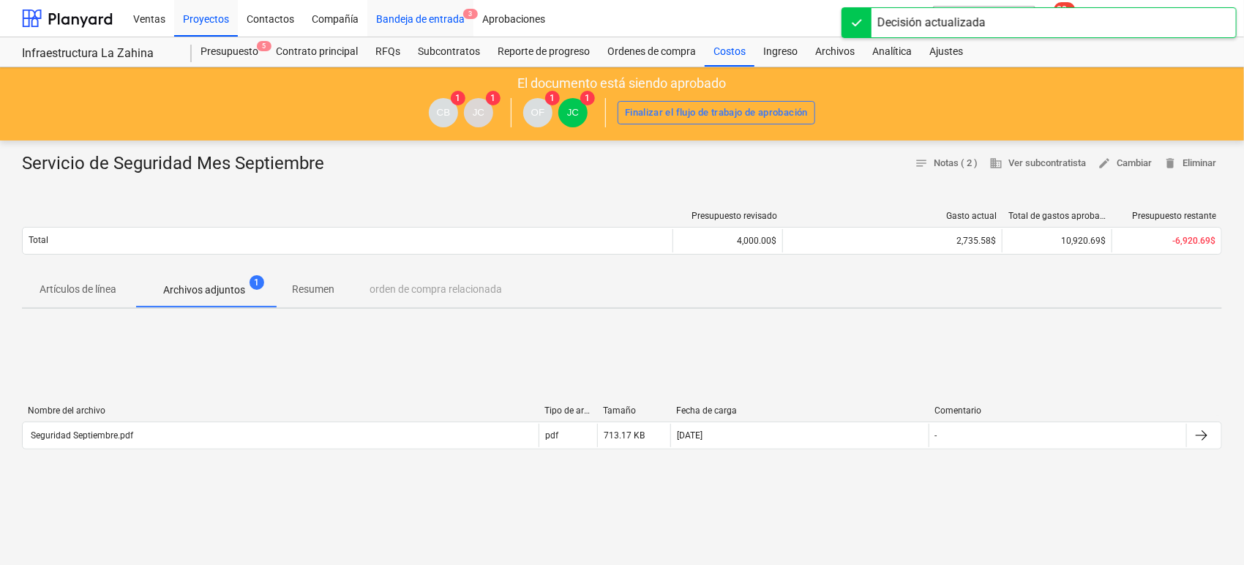
click at [443, 22] on div "Bandeja de entrada 3" at bounding box center [420, 17] width 106 height 37
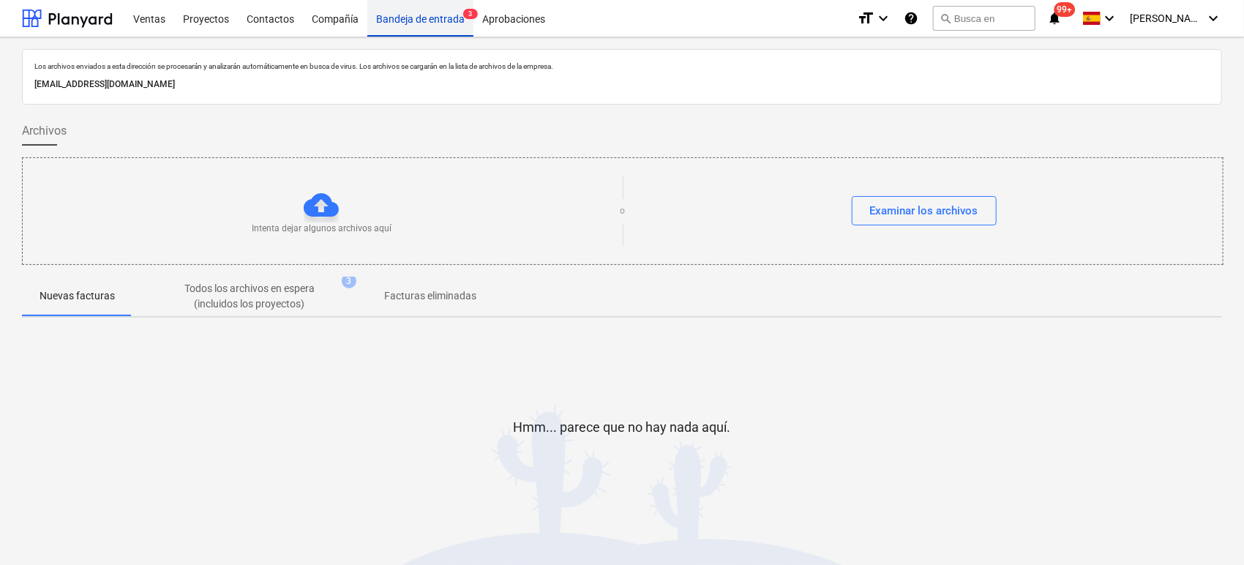
click at [436, 21] on div "Bandeja de entrada 3" at bounding box center [420, 17] width 106 height 37
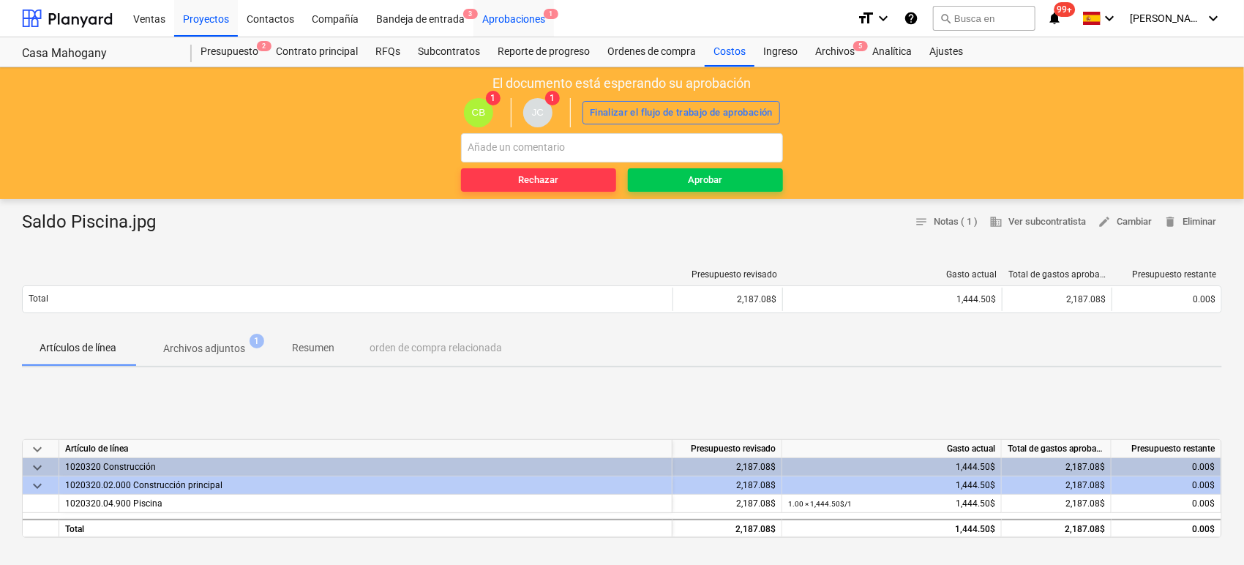
click at [538, 23] on div "Aprobaciones 1" at bounding box center [514, 17] width 81 height 37
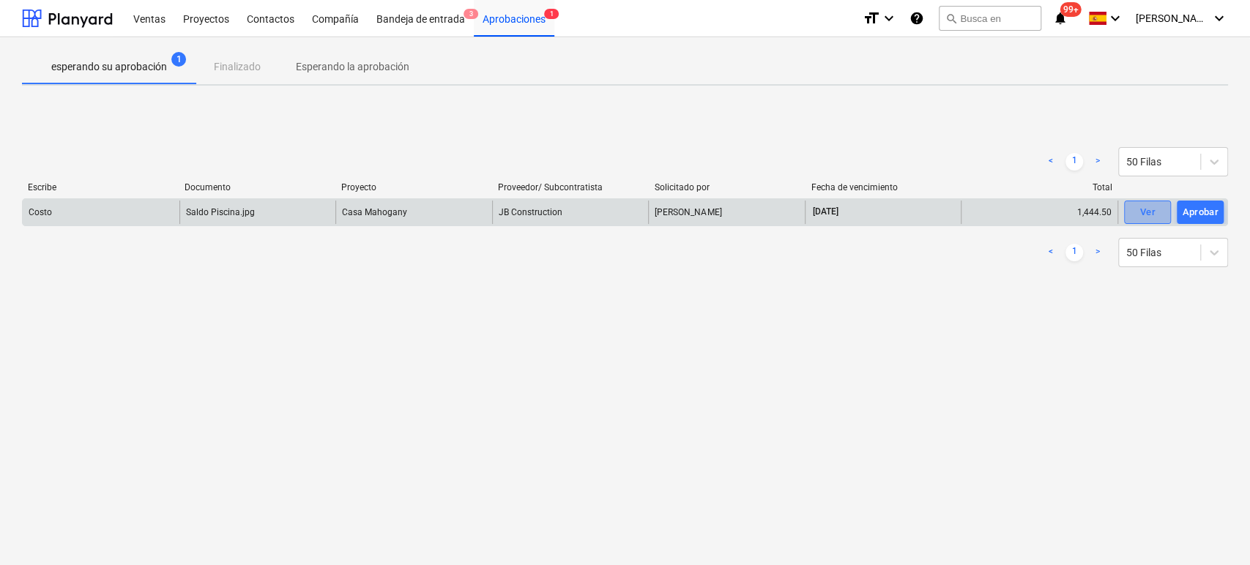
click at [1147, 211] on div "Ver" at bounding box center [1146, 212] width 15 height 17
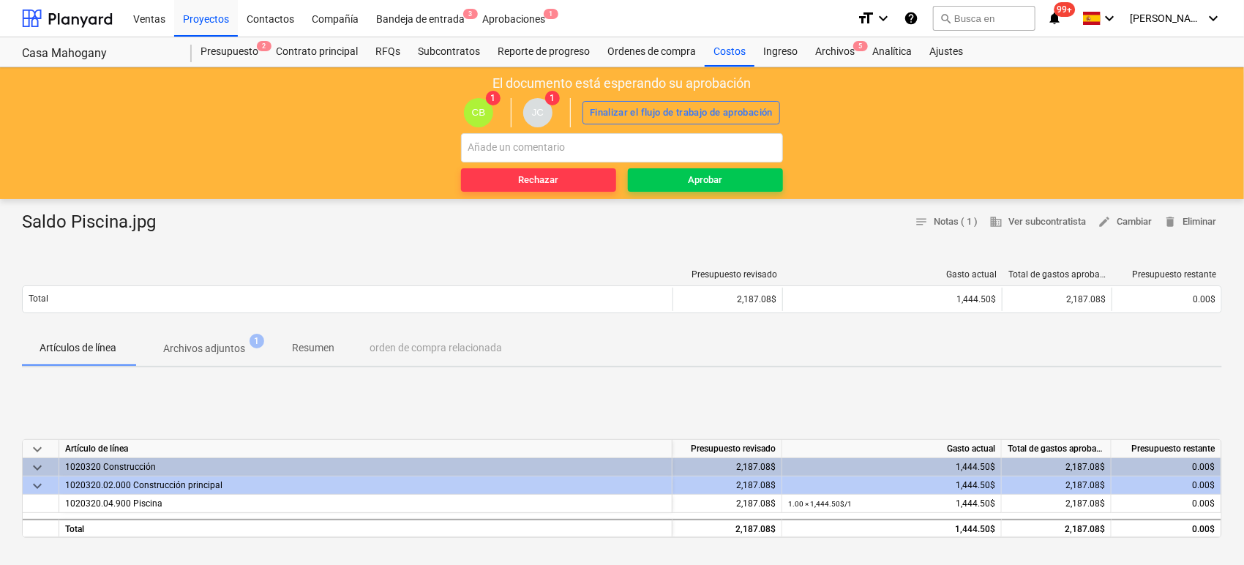
click at [219, 350] on p "Archivos adjuntos" at bounding box center [204, 348] width 82 height 15
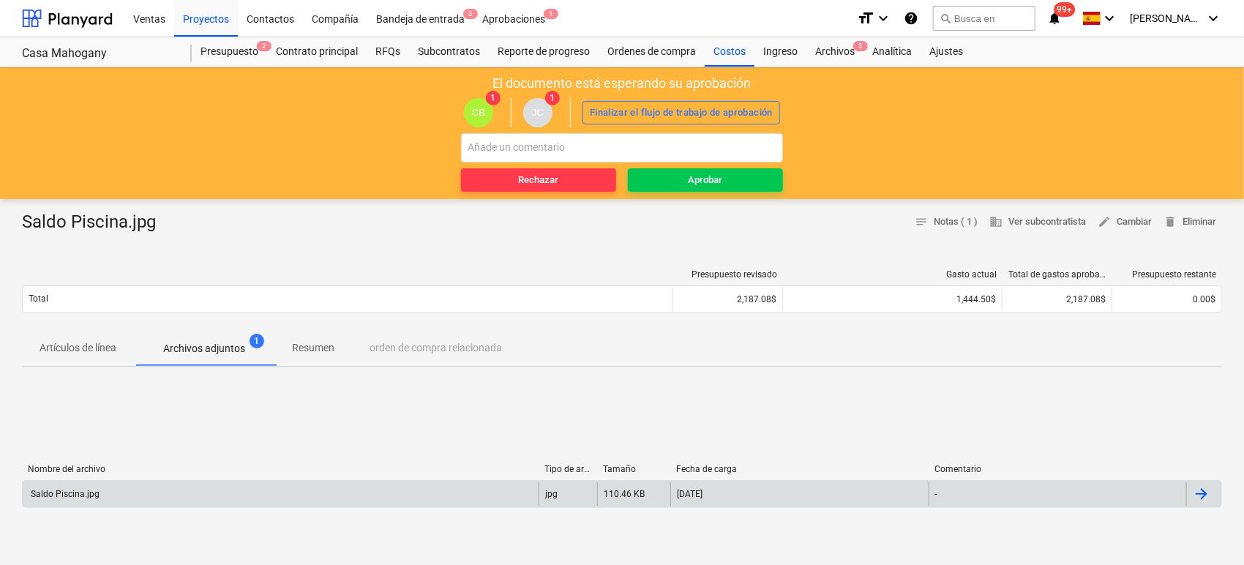
click at [89, 492] on div "Saldo Piscina.jpg" at bounding box center [64, 494] width 71 height 10
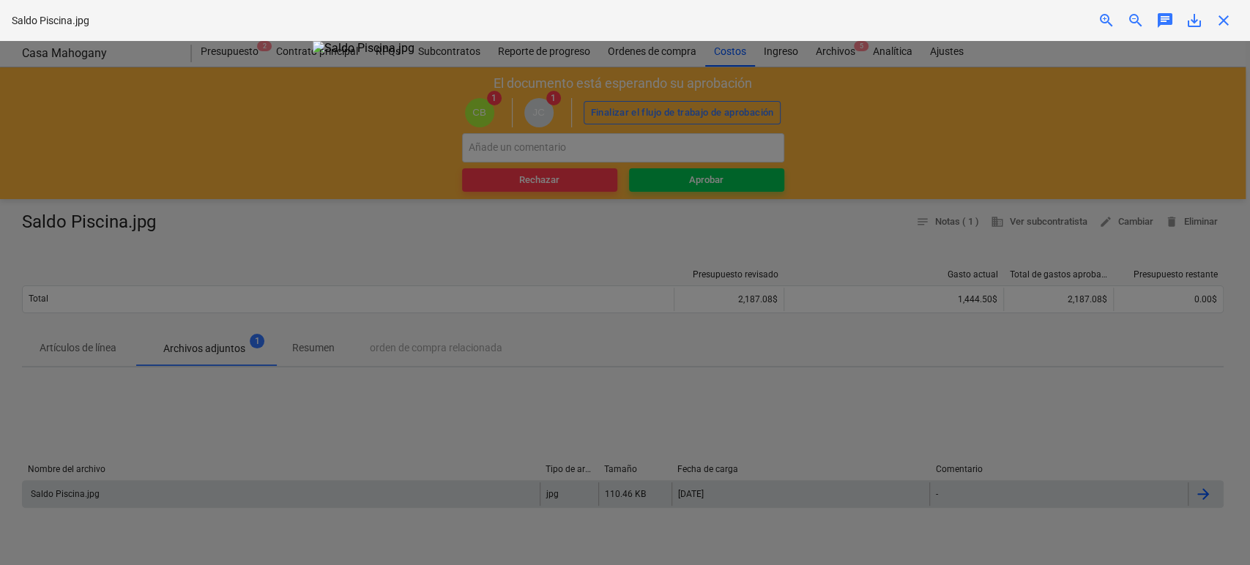
click at [1228, 20] on span "close" at bounding box center [1223, 21] width 18 height 18
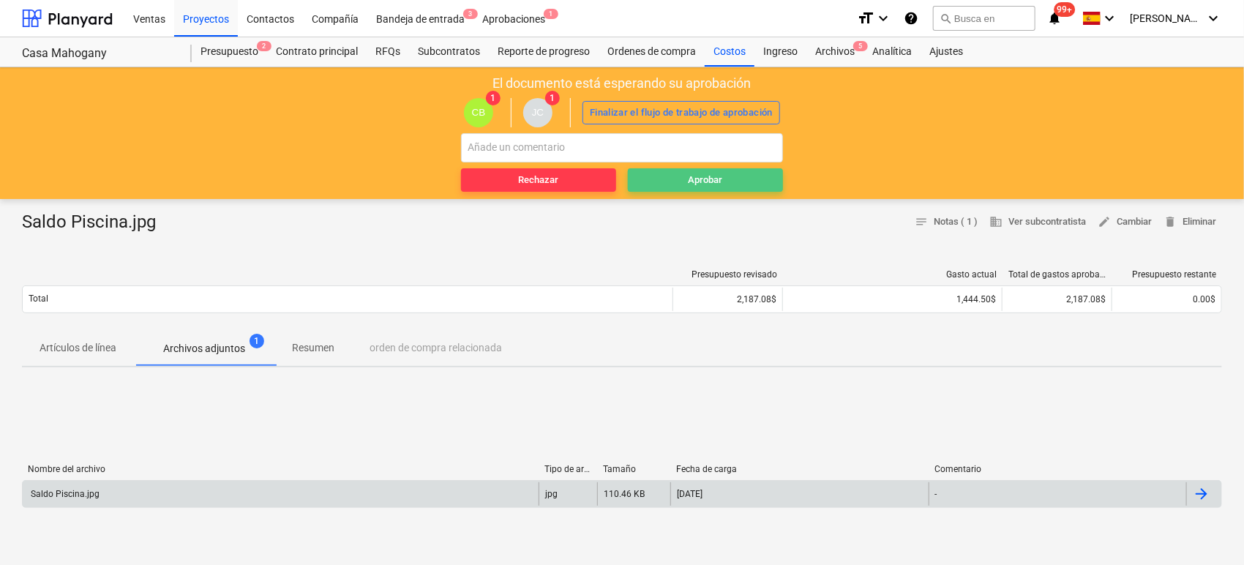
click at [678, 181] on span "Aprobar" at bounding box center [705, 180] width 143 height 17
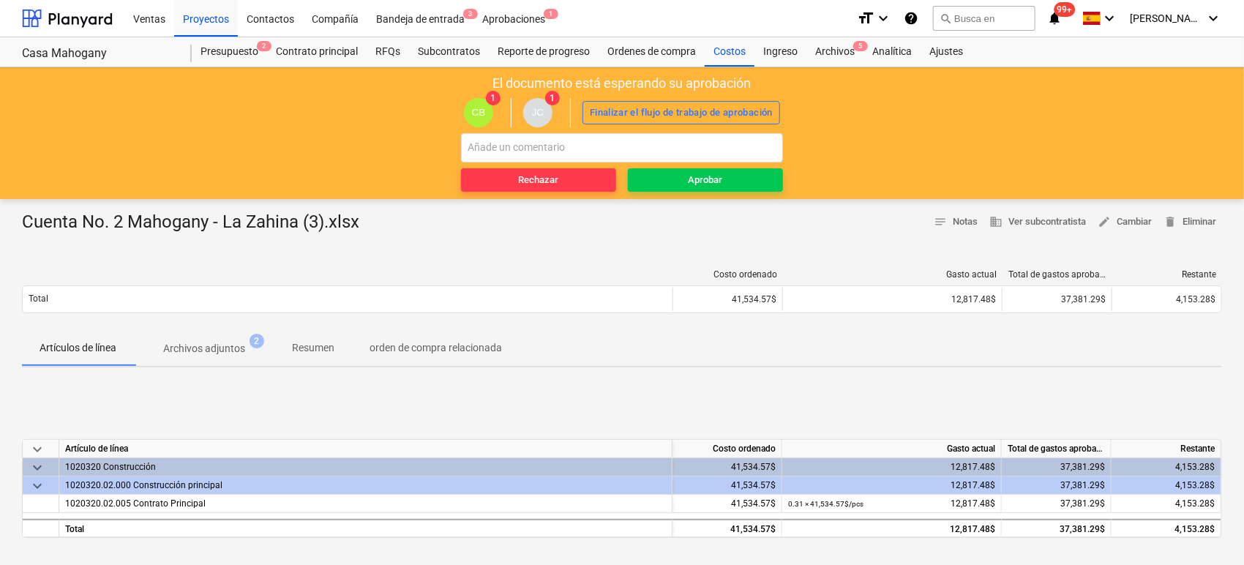
click at [238, 341] on p "Archivos adjuntos" at bounding box center [204, 348] width 82 height 15
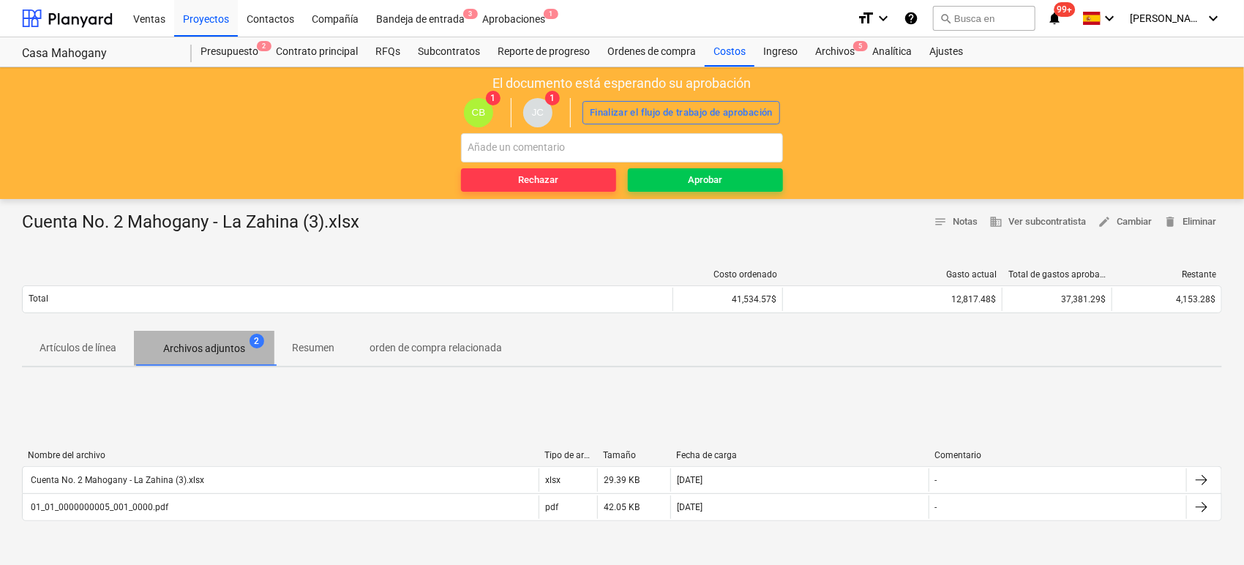
click at [238, 341] on p "Archivos adjuntos" at bounding box center [204, 348] width 82 height 15
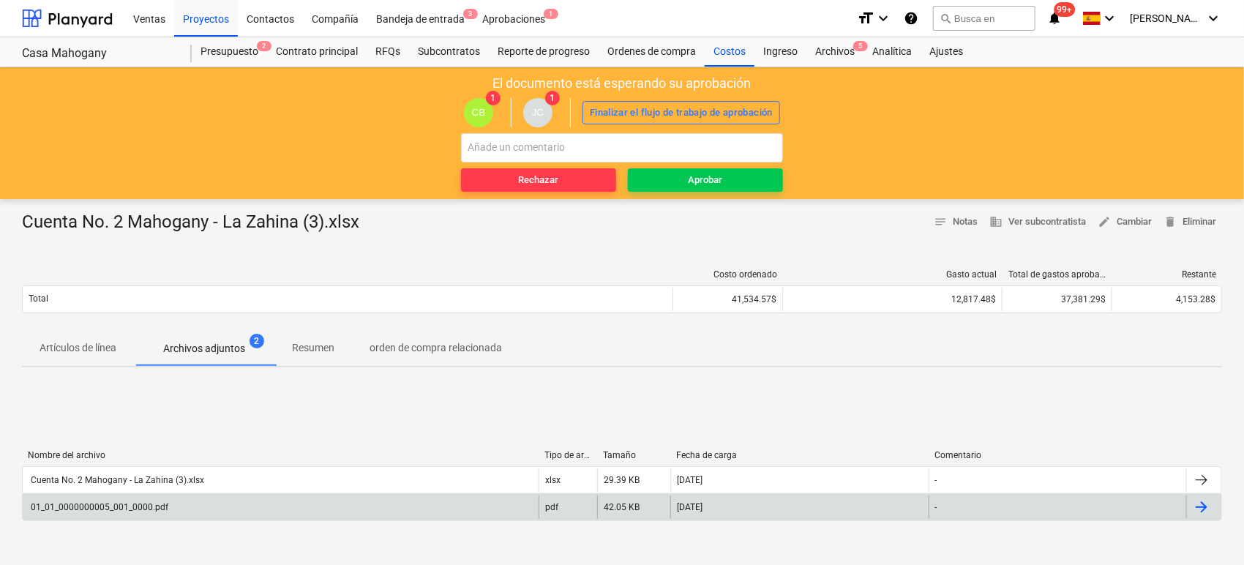
click at [154, 494] on div "01_01_0000000005_001_0000.pdf pdf 42.05 KB 12.09.2025 -" at bounding box center [622, 507] width 1201 height 28
click at [152, 502] on div "01_01_0000000005_001_0000.pdf" at bounding box center [99, 507] width 140 height 10
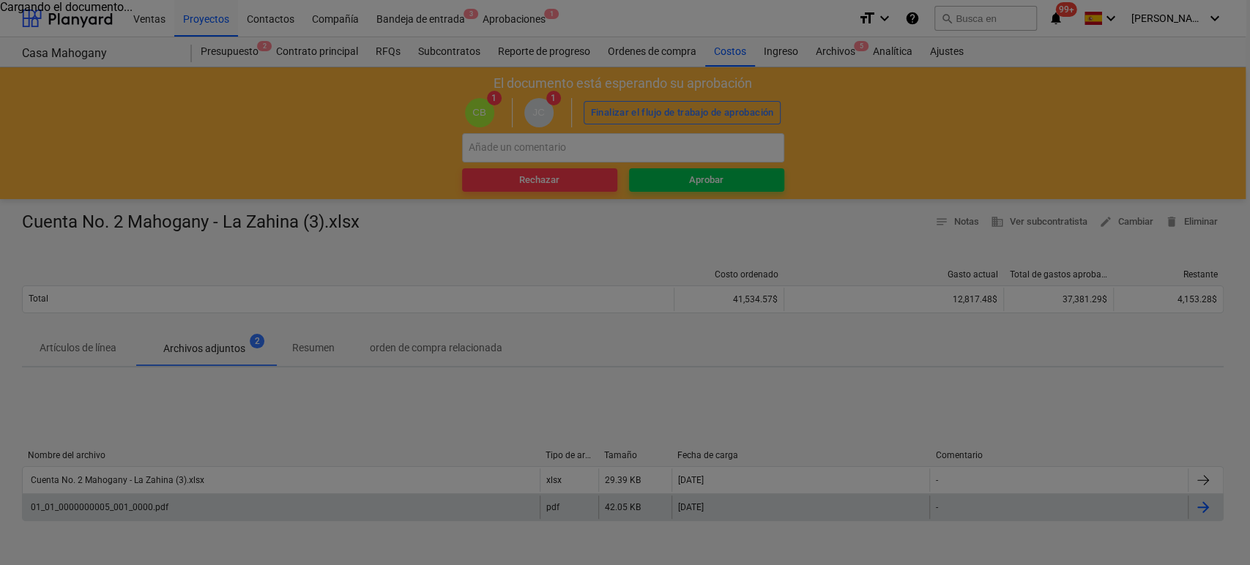
click at [152, 502] on div at bounding box center [625, 282] width 1250 height 565
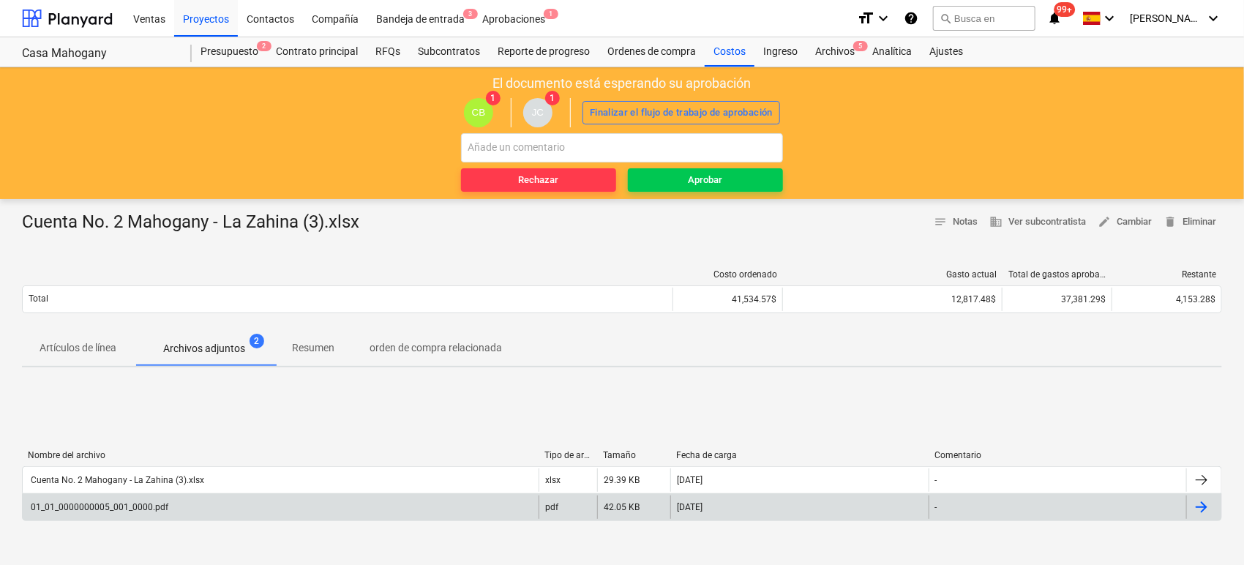
click at [154, 507] on div "01_01_0000000005_001_0000.pdf" at bounding box center [99, 507] width 140 height 10
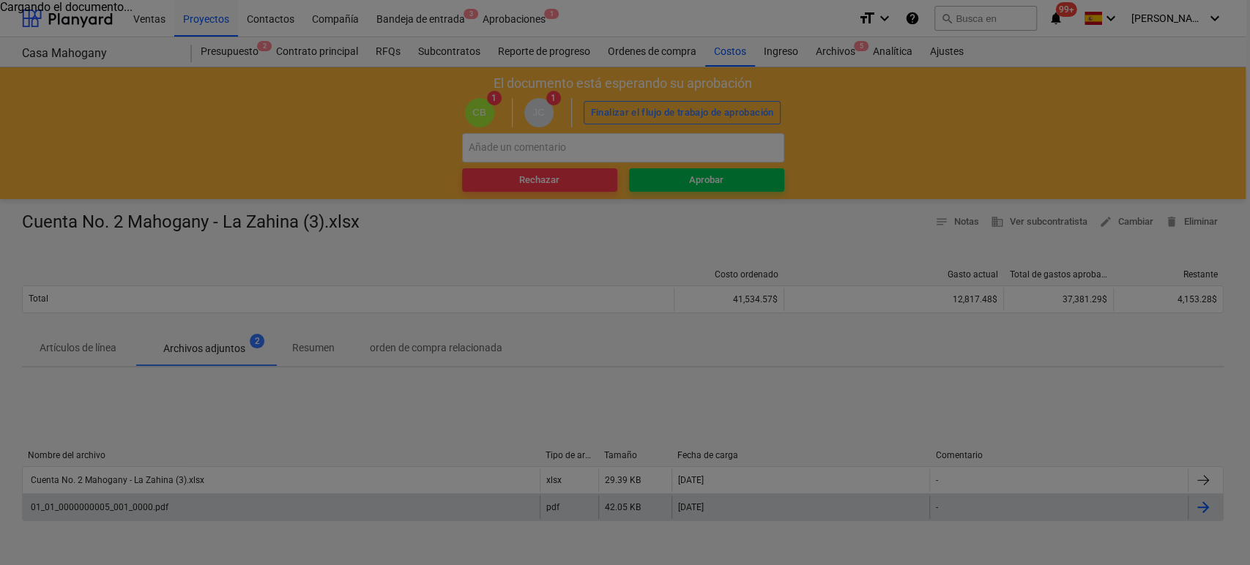
click at [154, 507] on div at bounding box center [625, 282] width 1250 height 565
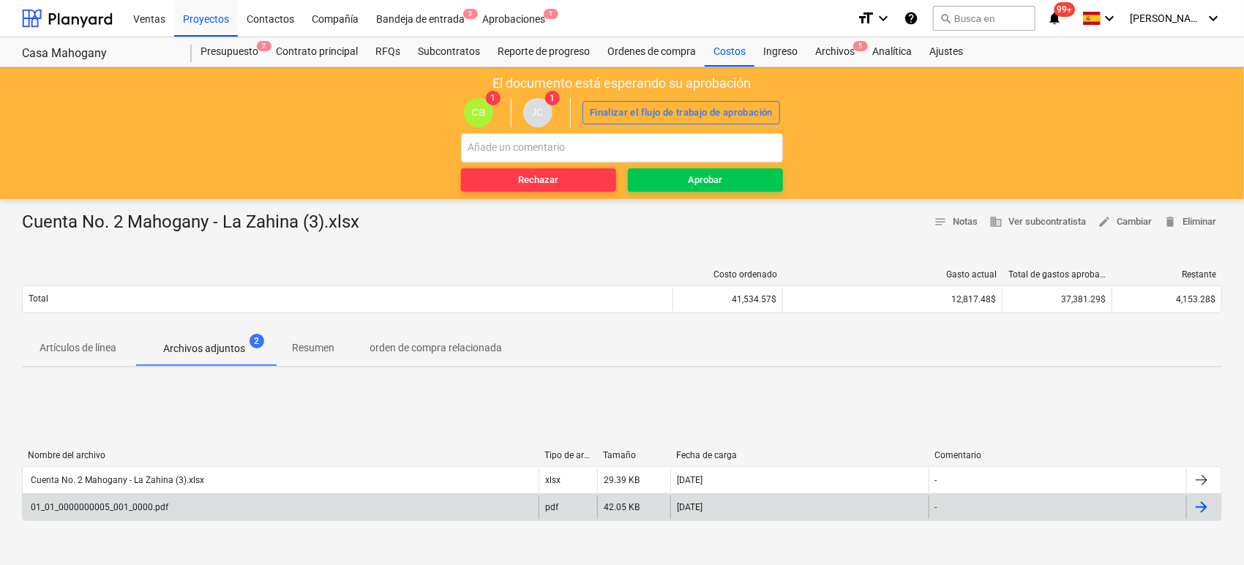
click at [105, 503] on div "01_01_0000000005_001_0000.pdf" at bounding box center [99, 507] width 140 height 10
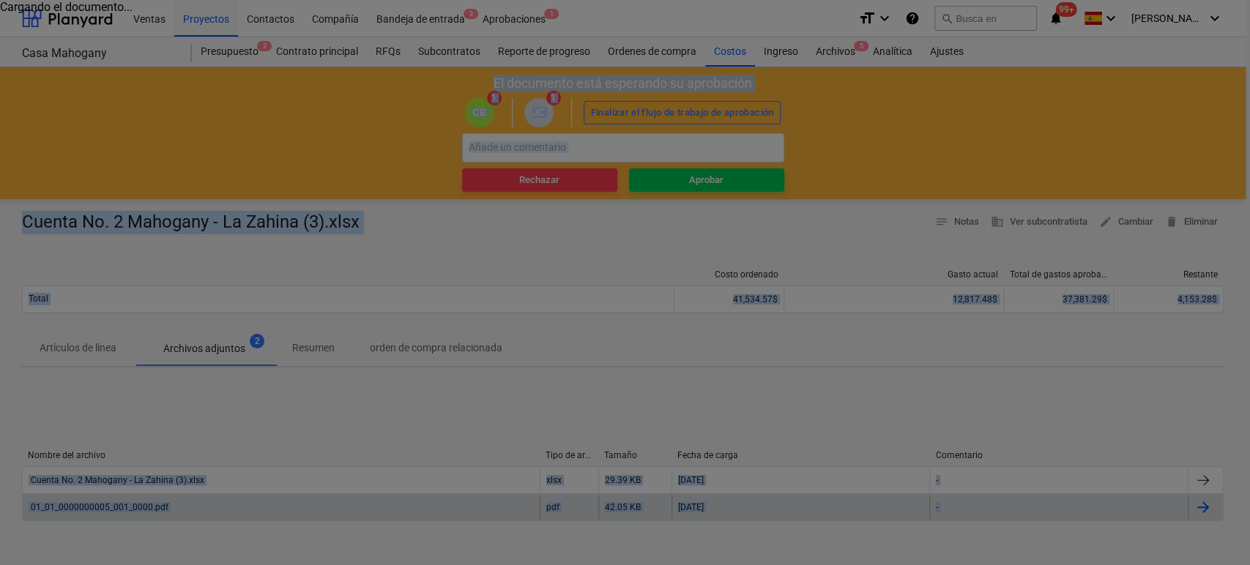
click at [105, 503] on div at bounding box center [625, 282] width 1250 height 565
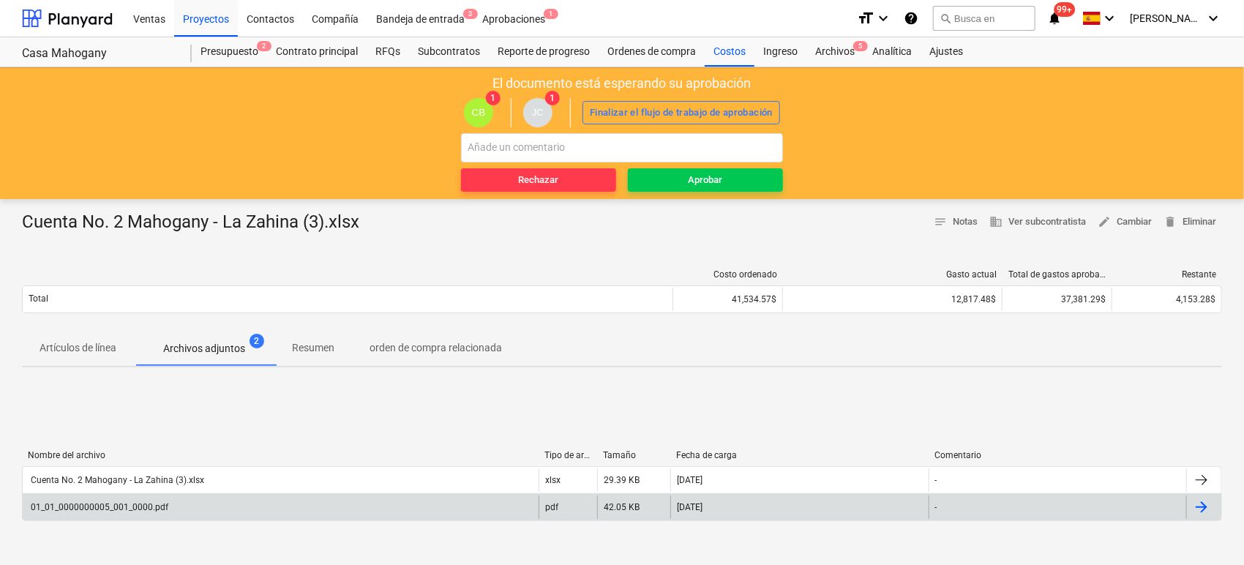
click at [105, 503] on div "01_01_0000000005_001_0000.pdf" at bounding box center [99, 507] width 140 height 10
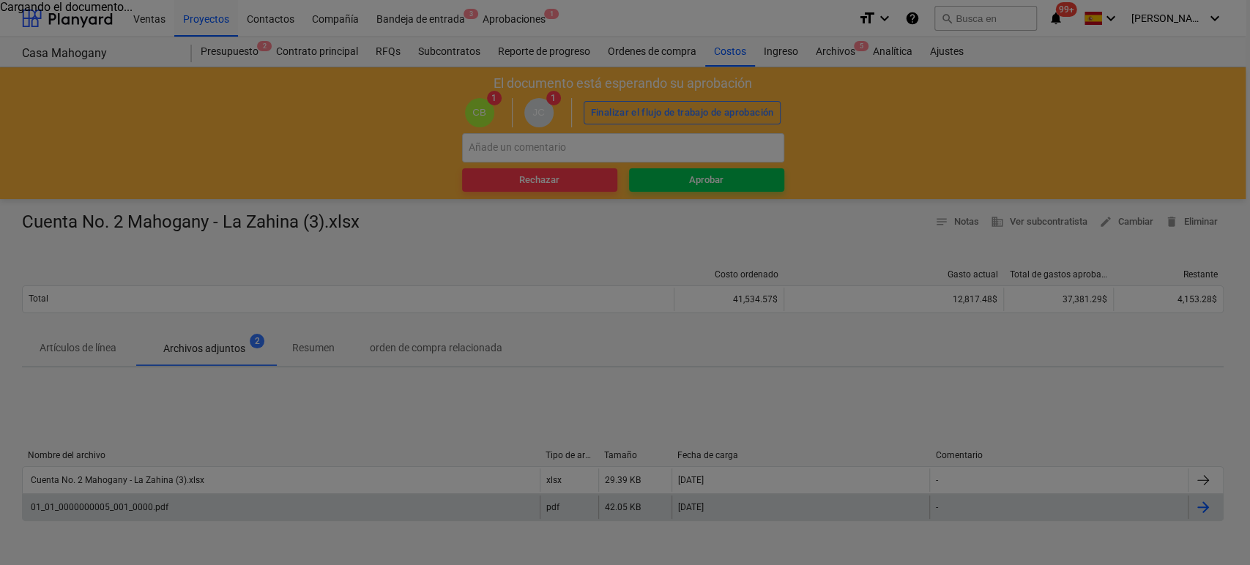
click at [105, 503] on div "Cargando el documento..." at bounding box center [625, 282] width 1250 height 565
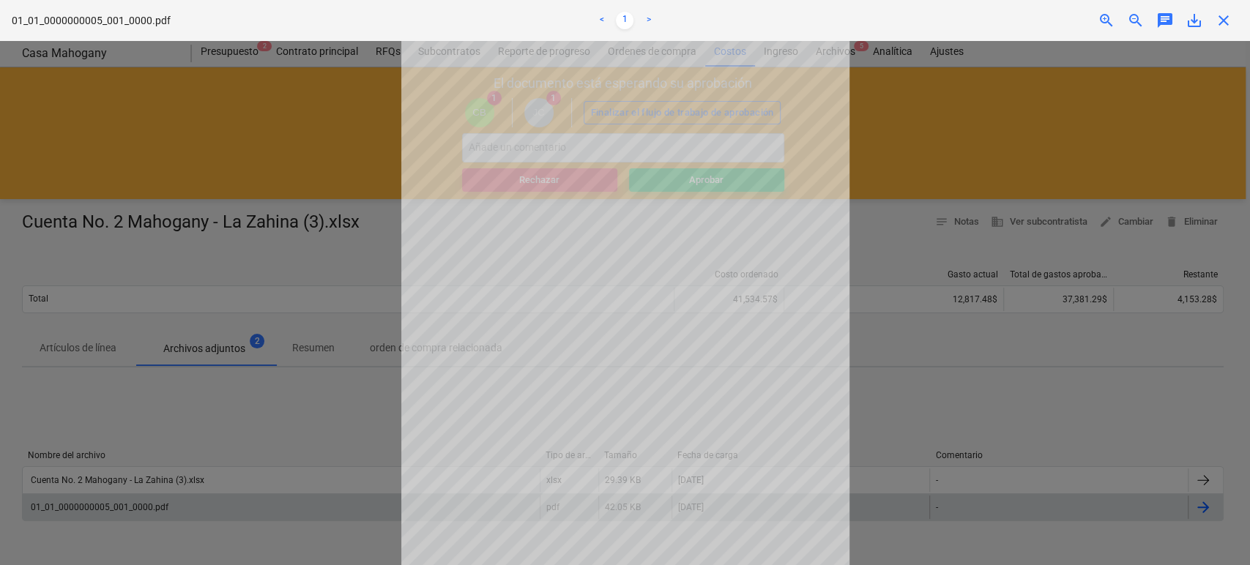
click at [1225, 13] on span "close" at bounding box center [1223, 21] width 18 height 18
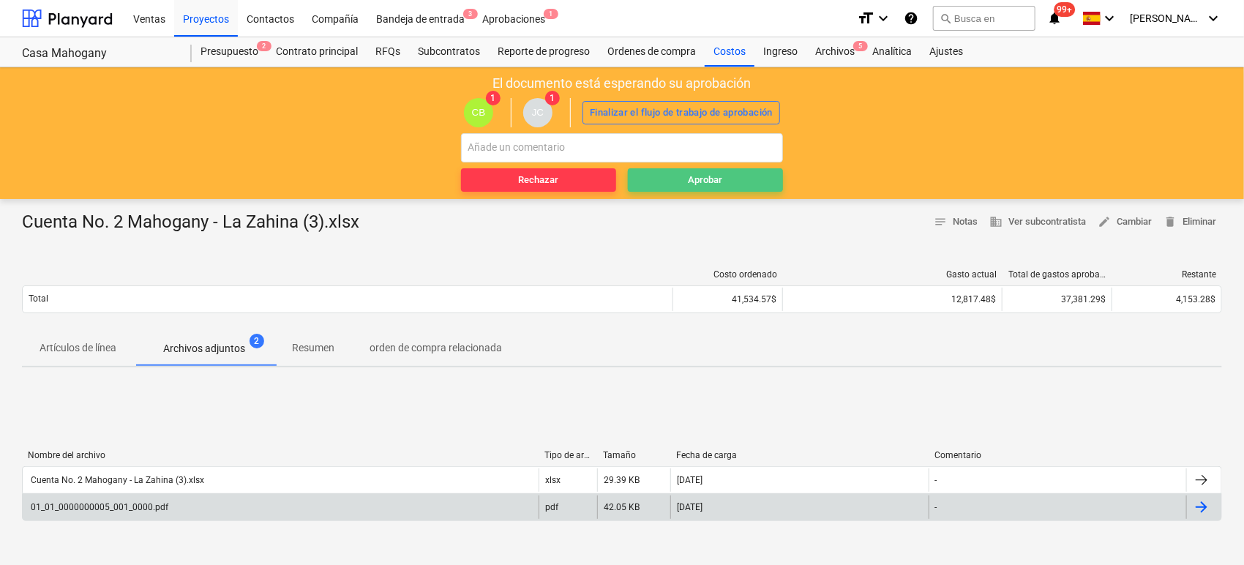
click at [732, 175] on span "Aprobar" at bounding box center [705, 180] width 143 height 17
